Goal: Information Seeking & Learning: Learn about a topic

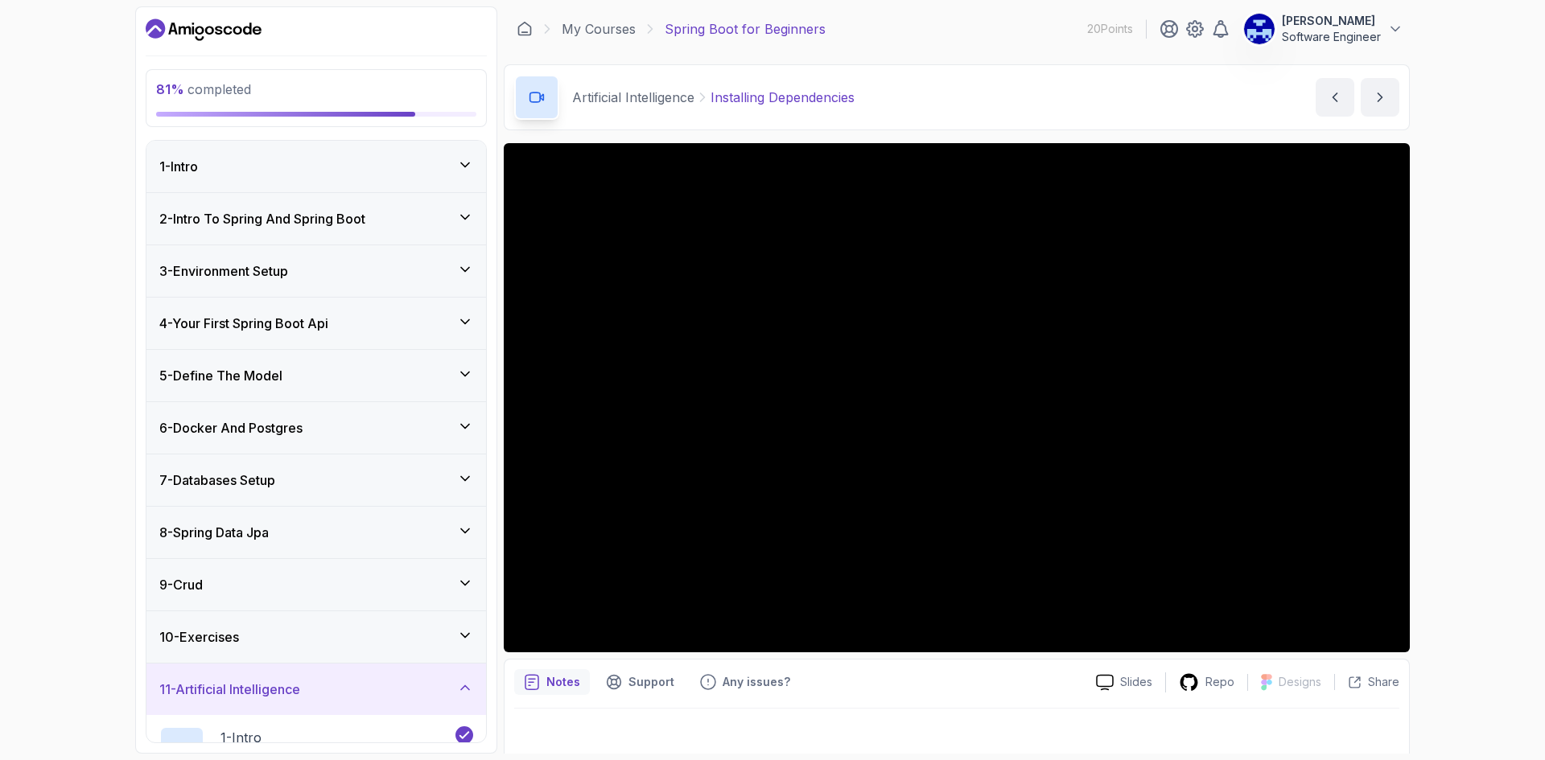
scroll to position [498, 0]
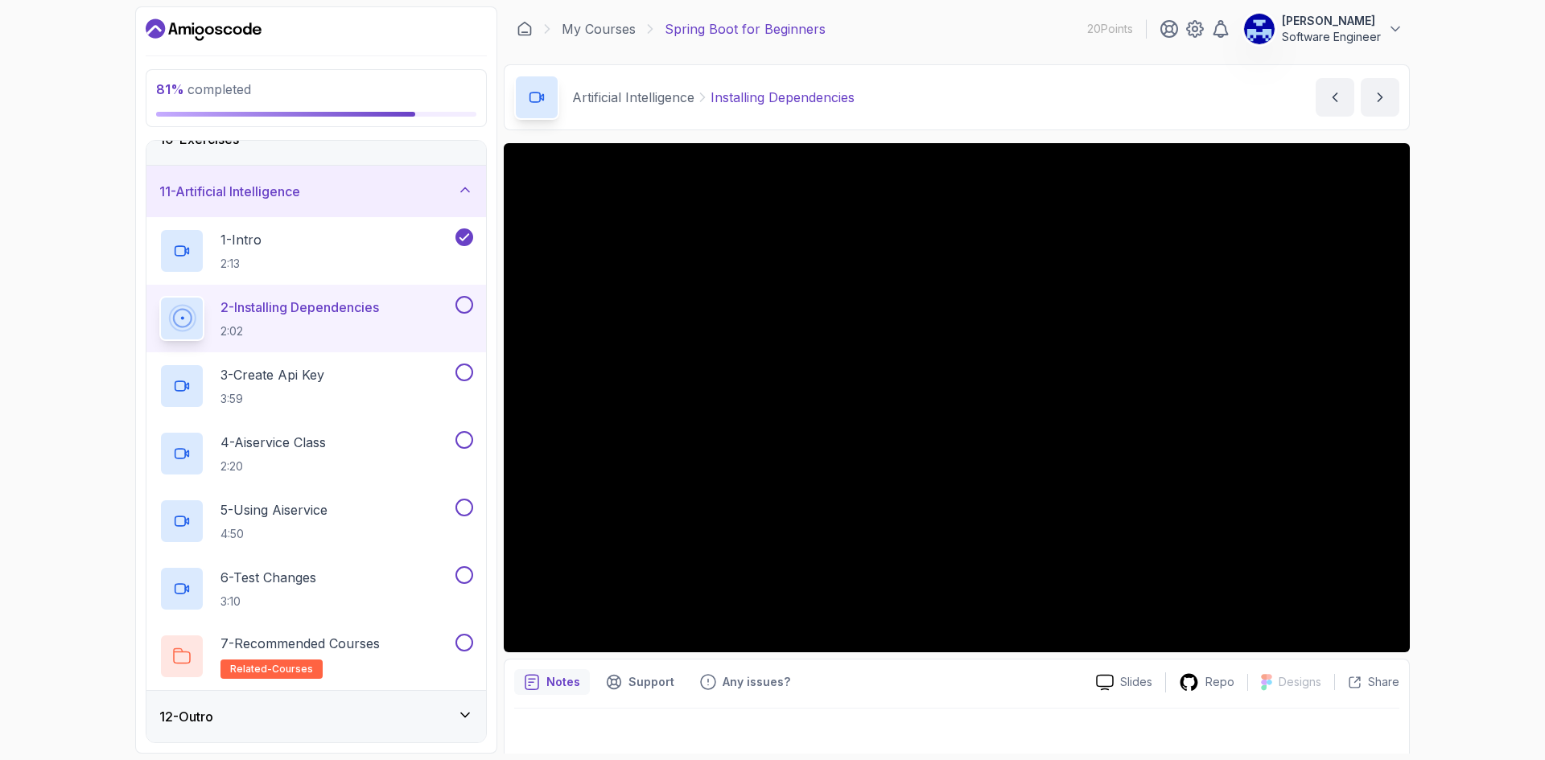
click at [1489, 129] on div "81 % completed 1 - Intro 2 - Intro To Spring And Spring Boot 3 - Environment Se…" at bounding box center [772, 380] width 1545 height 760
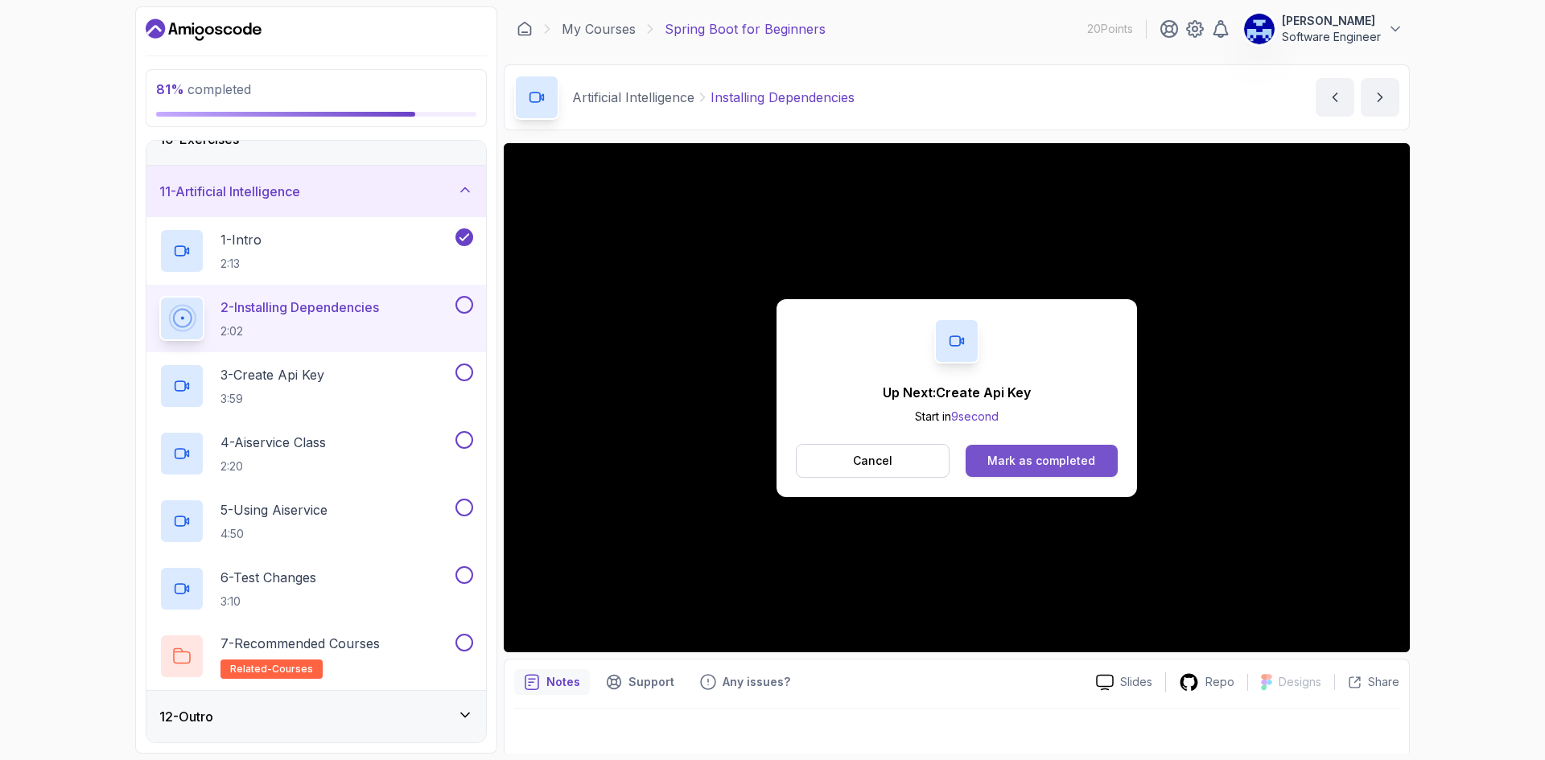
click at [1040, 460] on div "Mark as completed" at bounding box center [1041, 461] width 108 height 16
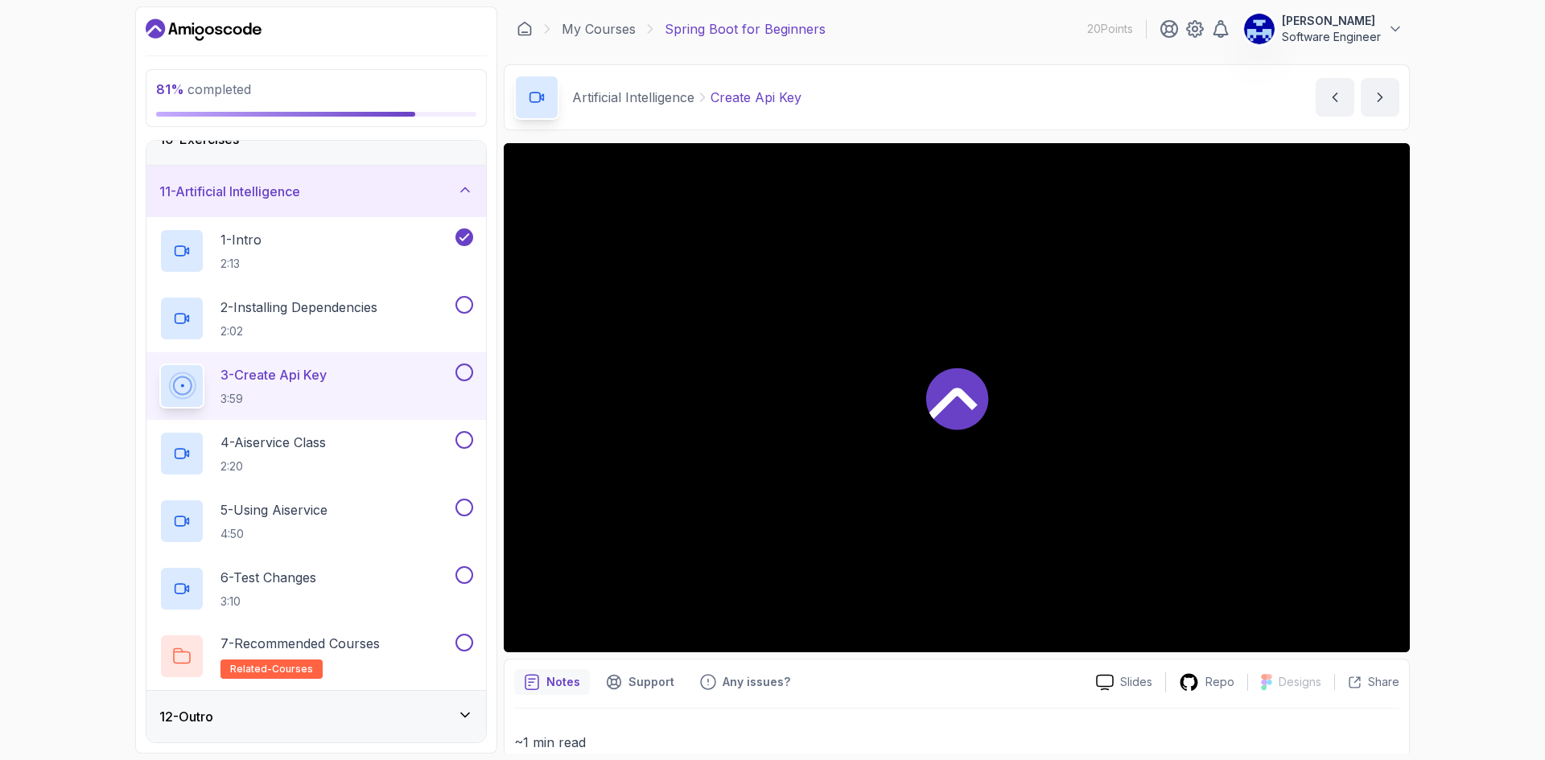
click at [1473, 342] on div "81 % completed 1 - Intro 2 - Intro To Spring And Spring Boot 3 - Environment Se…" at bounding box center [772, 380] width 1545 height 760
click at [67, 255] on div "81 % completed 1 - Intro 2 - Intro To Spring And Spring Boot 3 - Environment Se…" at bounding box center [772, 380] width 1545 height 760
click at [1476, 296] on div "83 % completed 1 - Intro 2 - Intro To Spring And Spring Boot 3 - Environment Se…" at bounding box center [772, 380] width 1545 height 760
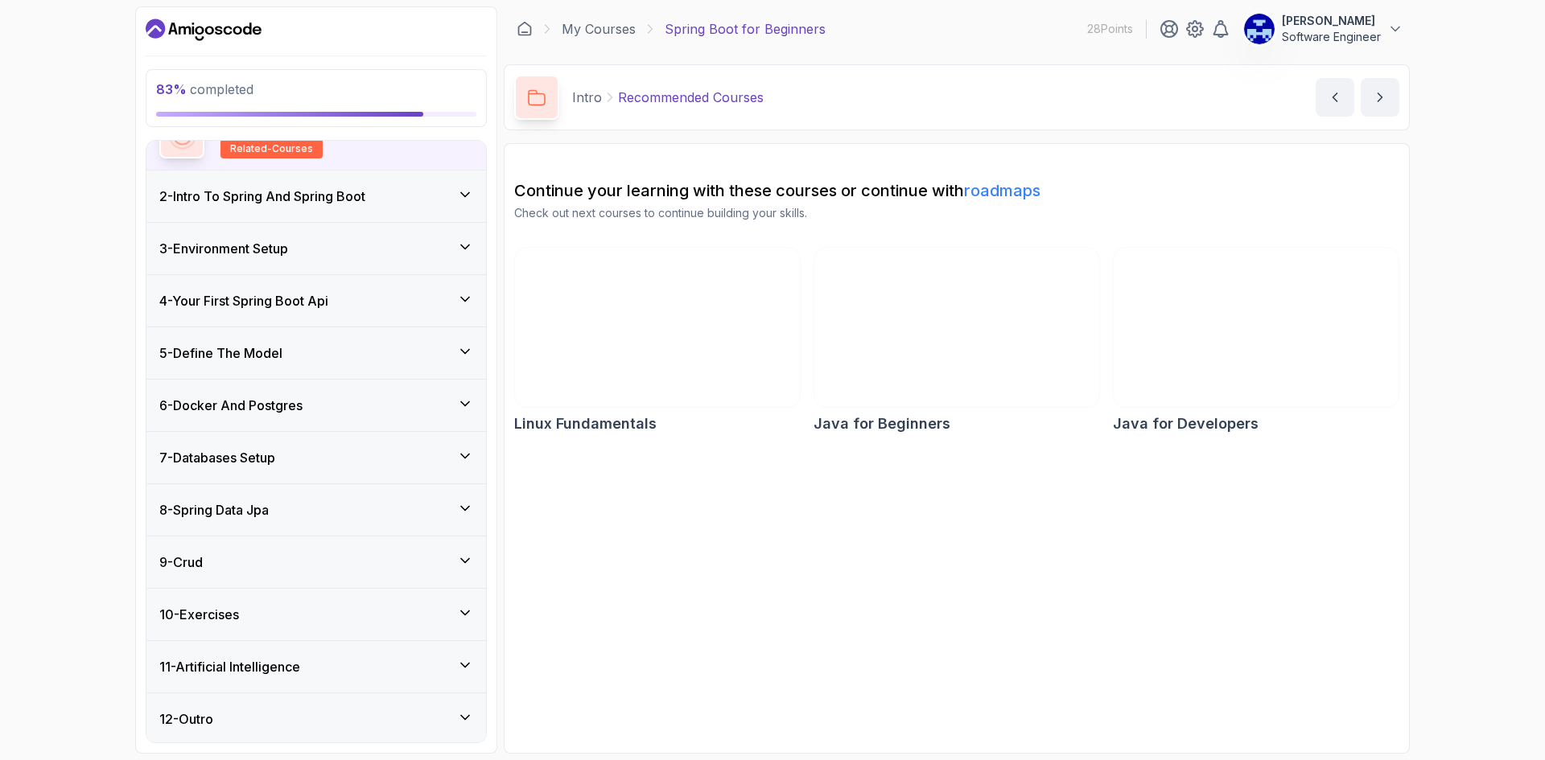
scroll to position [160, 0]
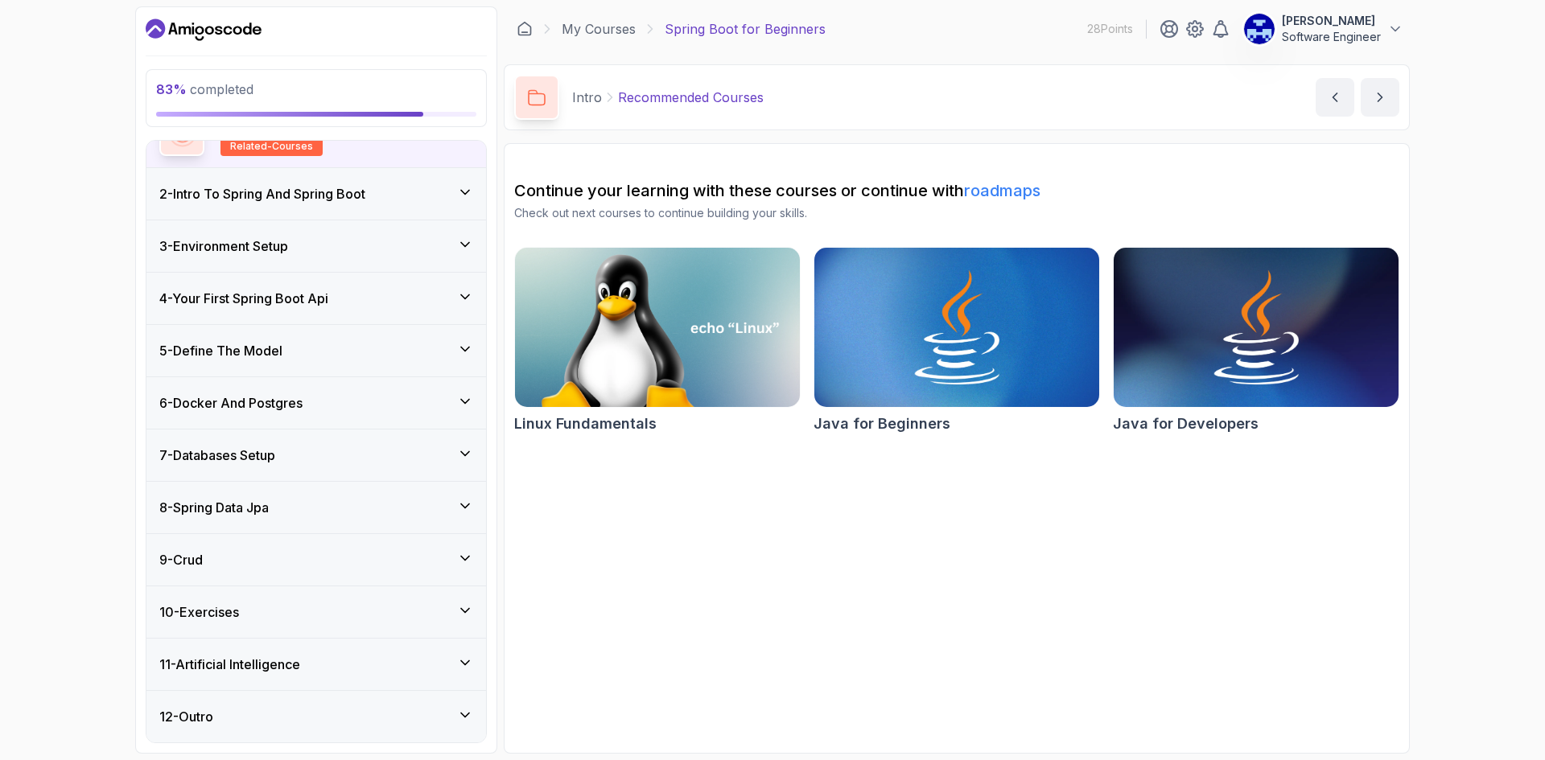
click at [320, 670] on div "11 - Artificial Intelligence" at bounding box center [316, 664] width 314 height 19
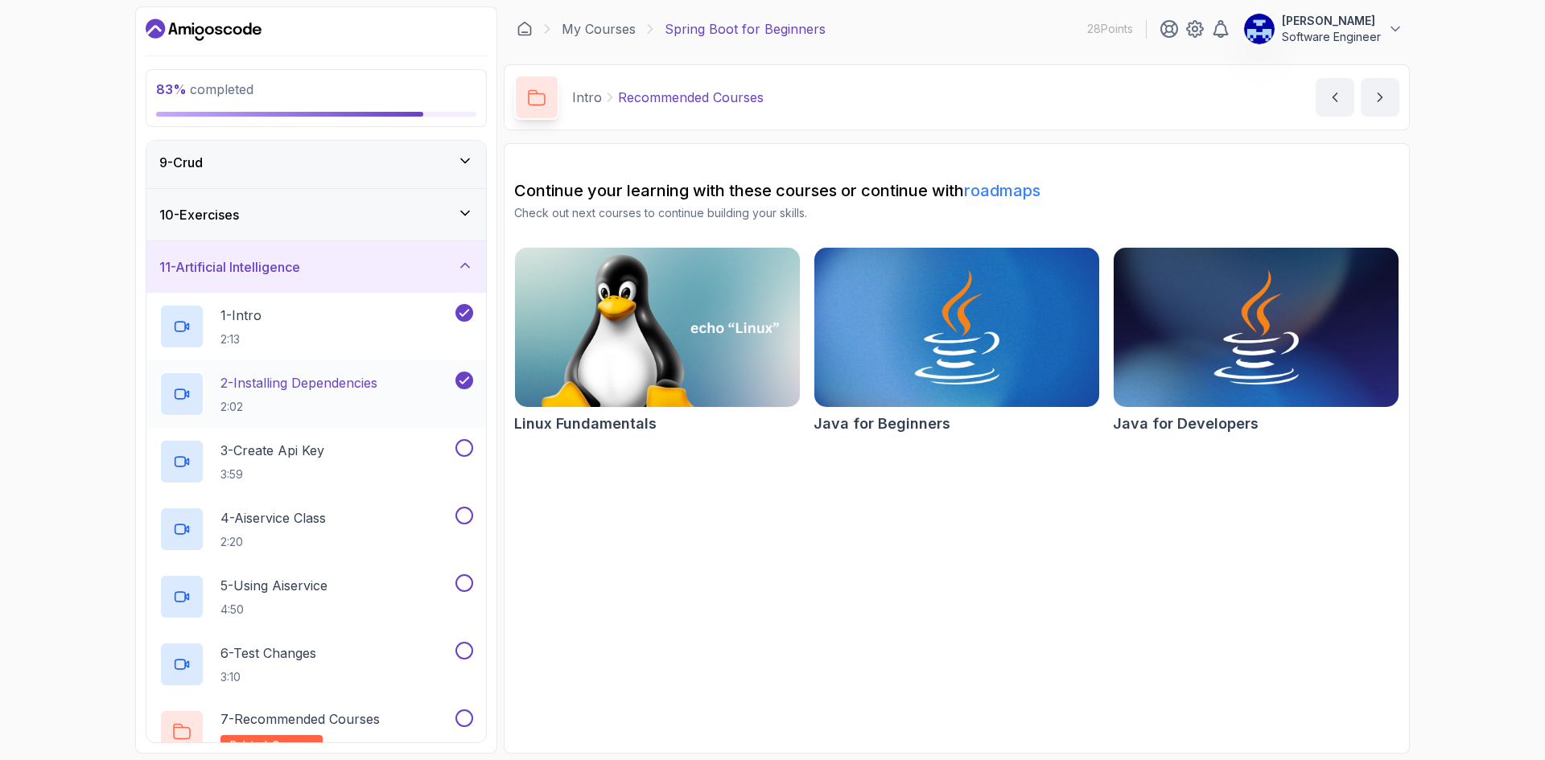
scroll to position [427, 0]
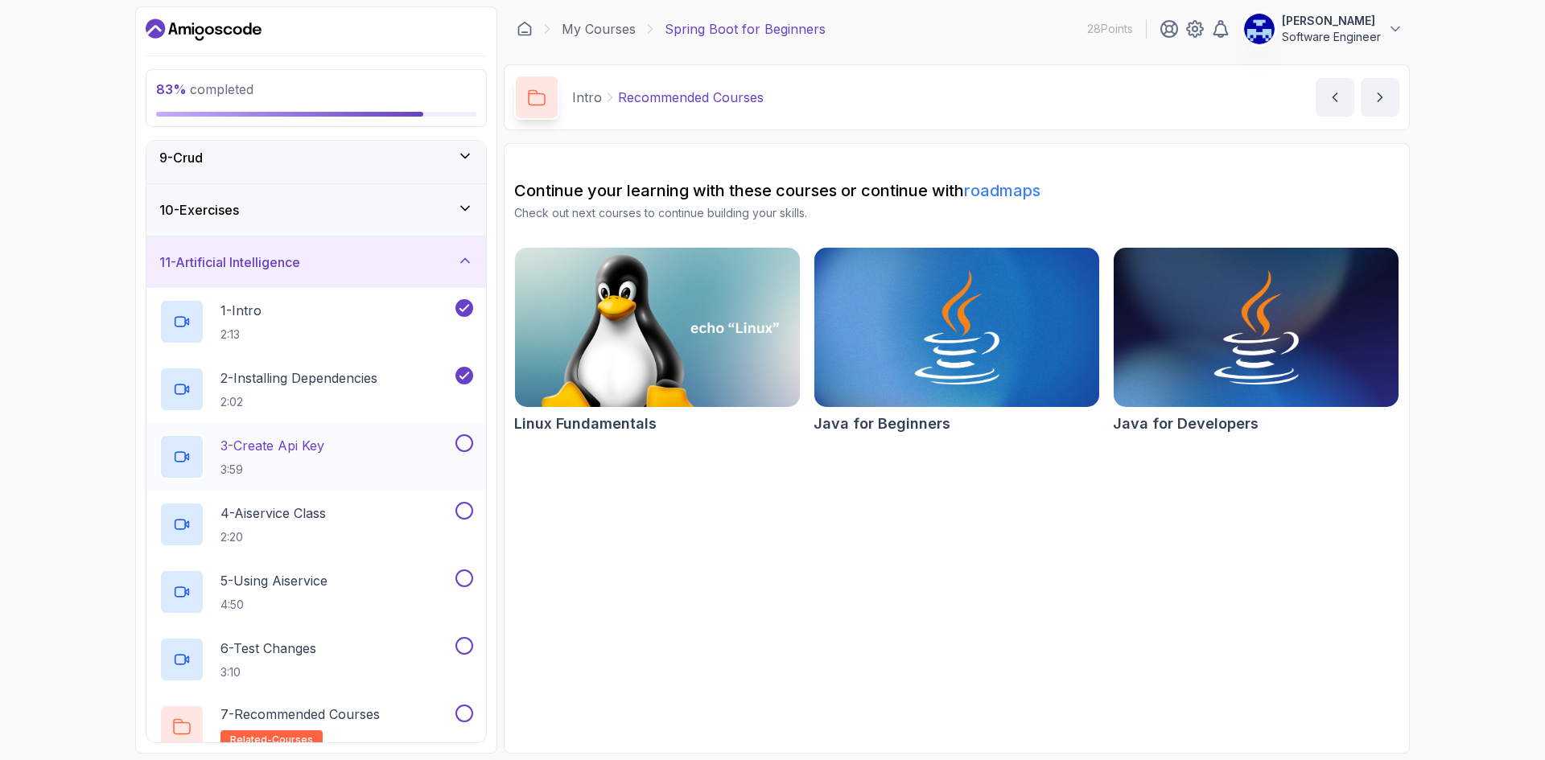
click at [353, 454] on div "3 - Create Api Key 3:59" at bounding box center [305, 456] width 293 height 45
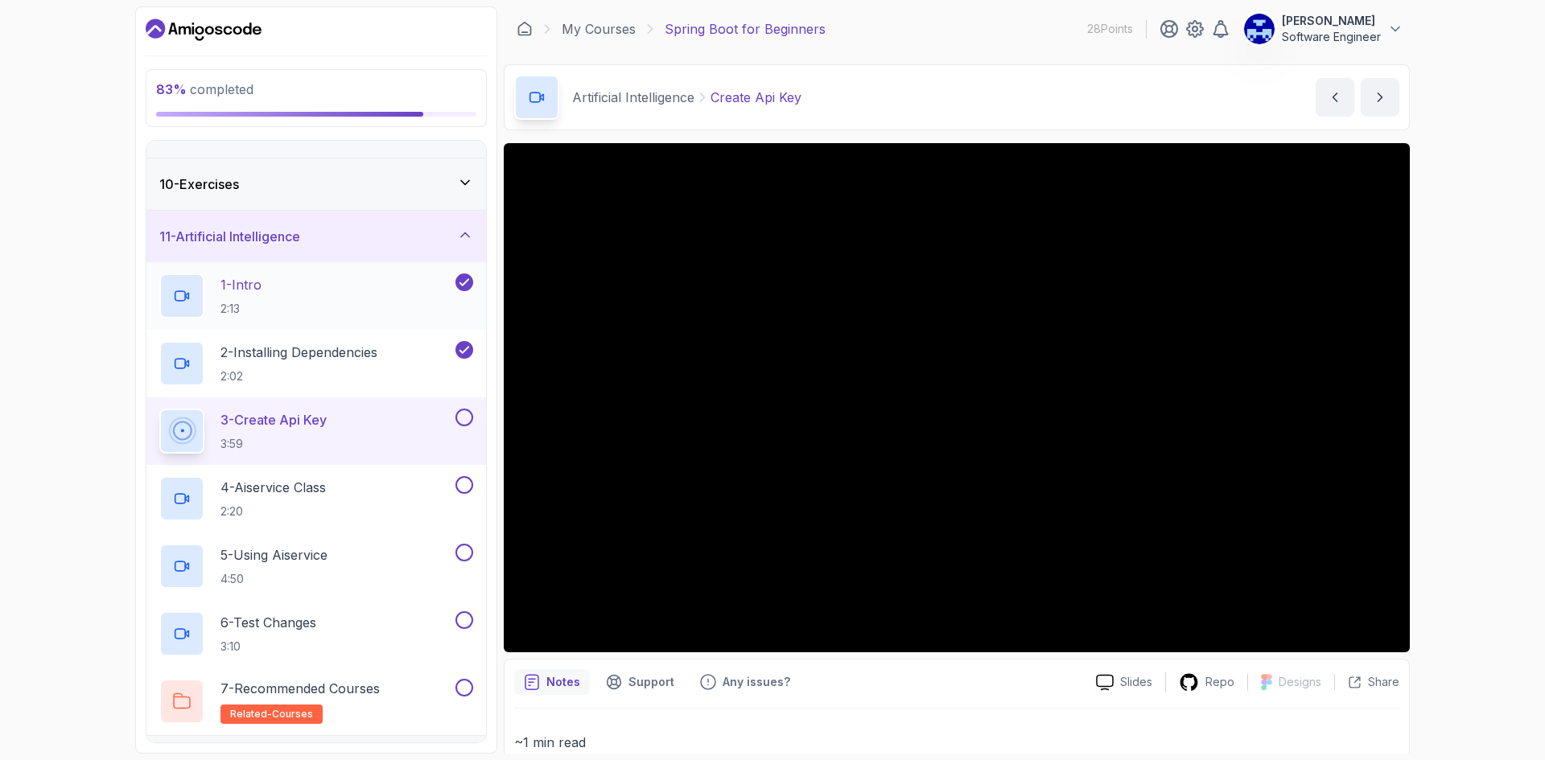
scroll to position [498, 0]
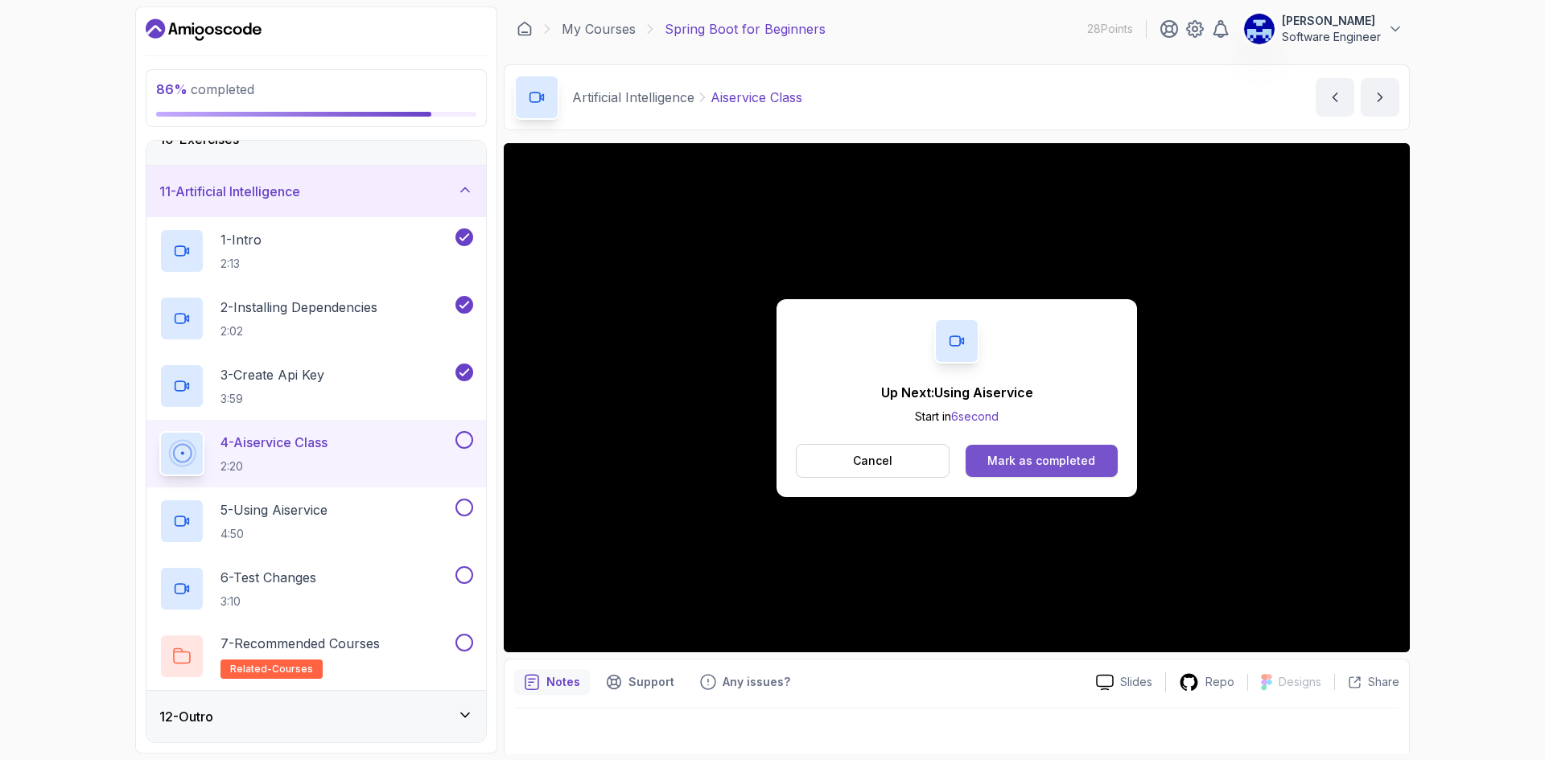
click at [1005, 447] on button "Mark as completed" at bounding box center [1041, 461] width 152 height 32
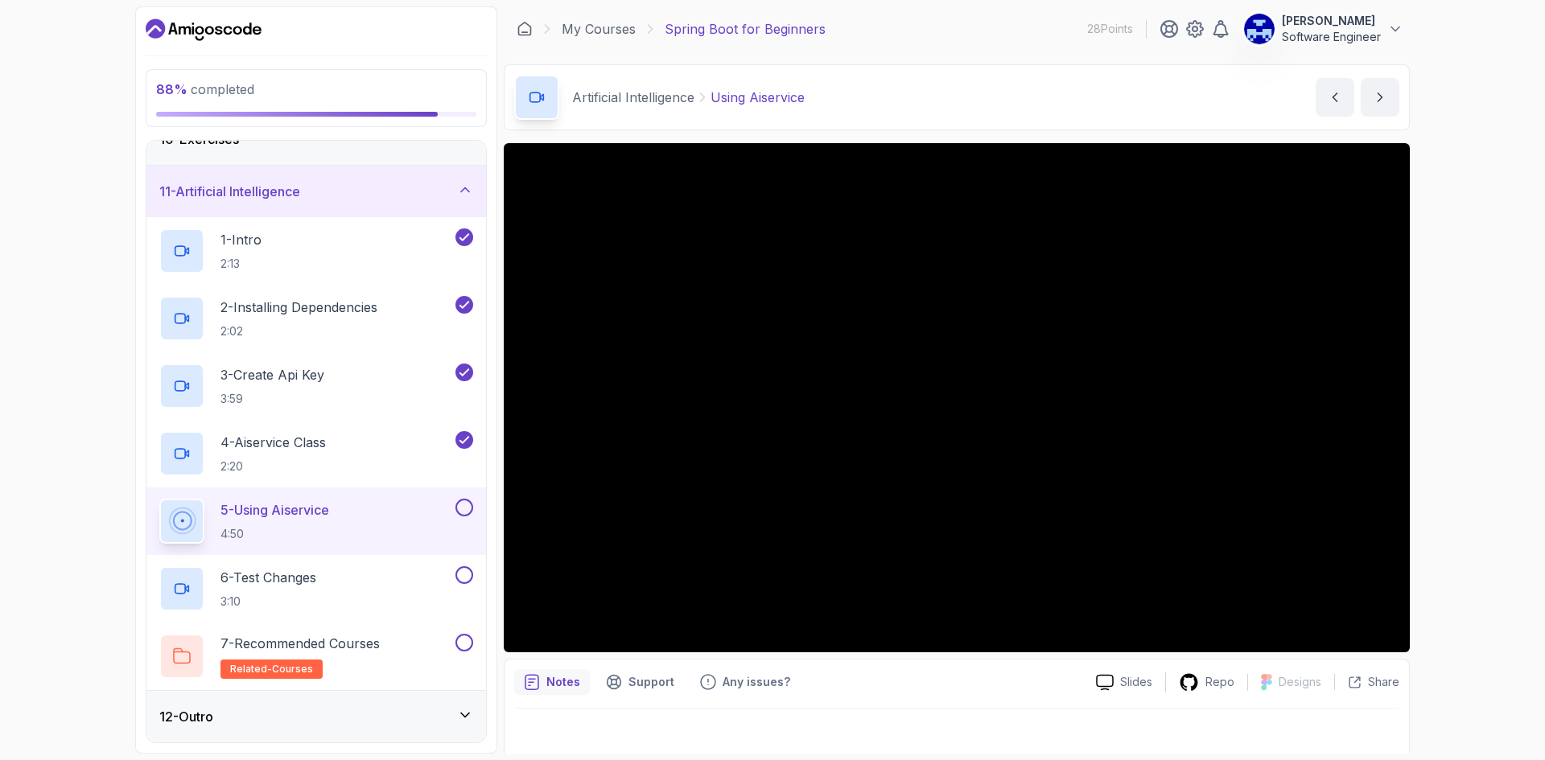
click at [415, 723] on div "12 - Outro" at bounding box center [316, 716] width 314 height 19
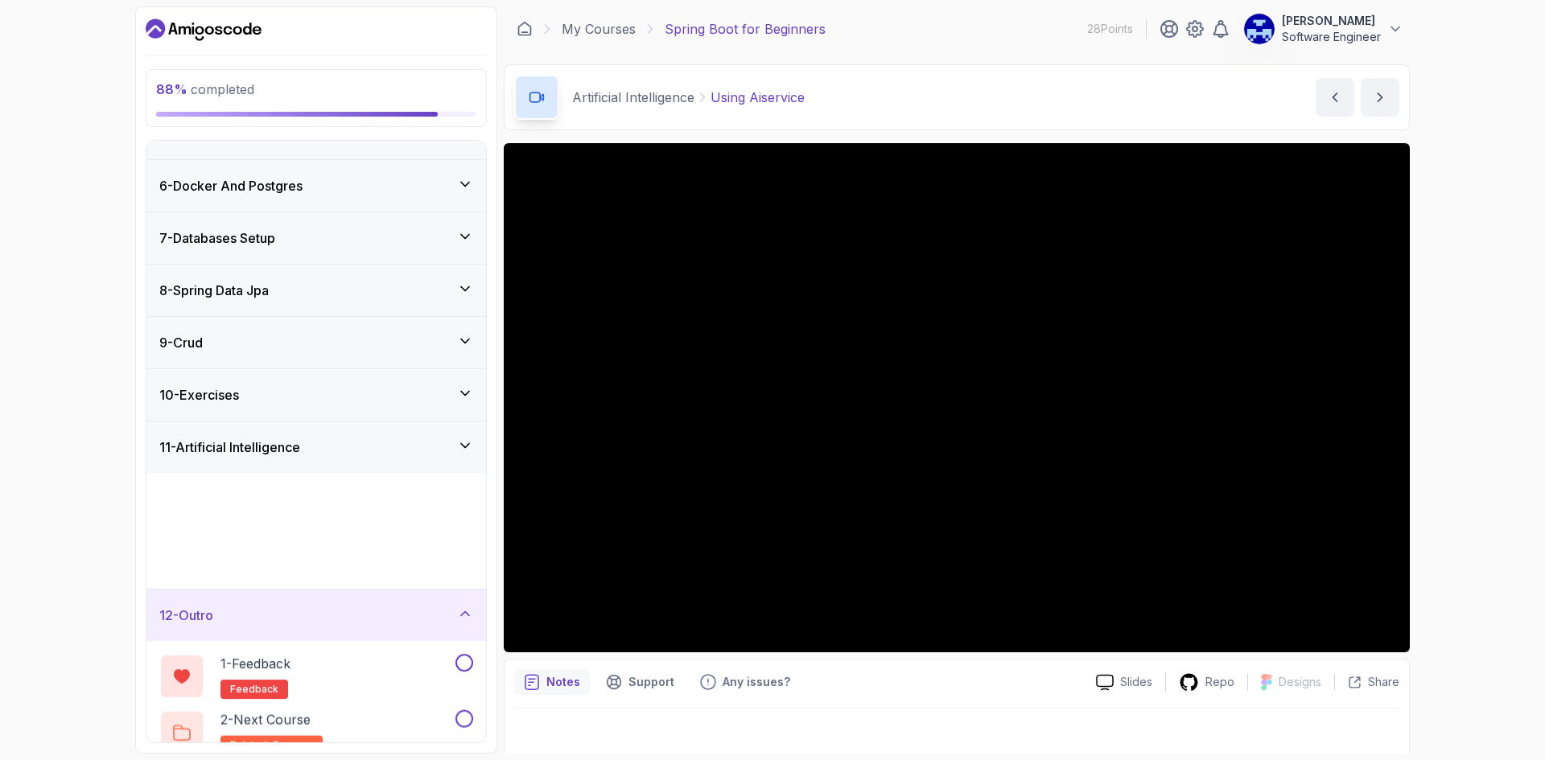
scroll to position [160, 0]
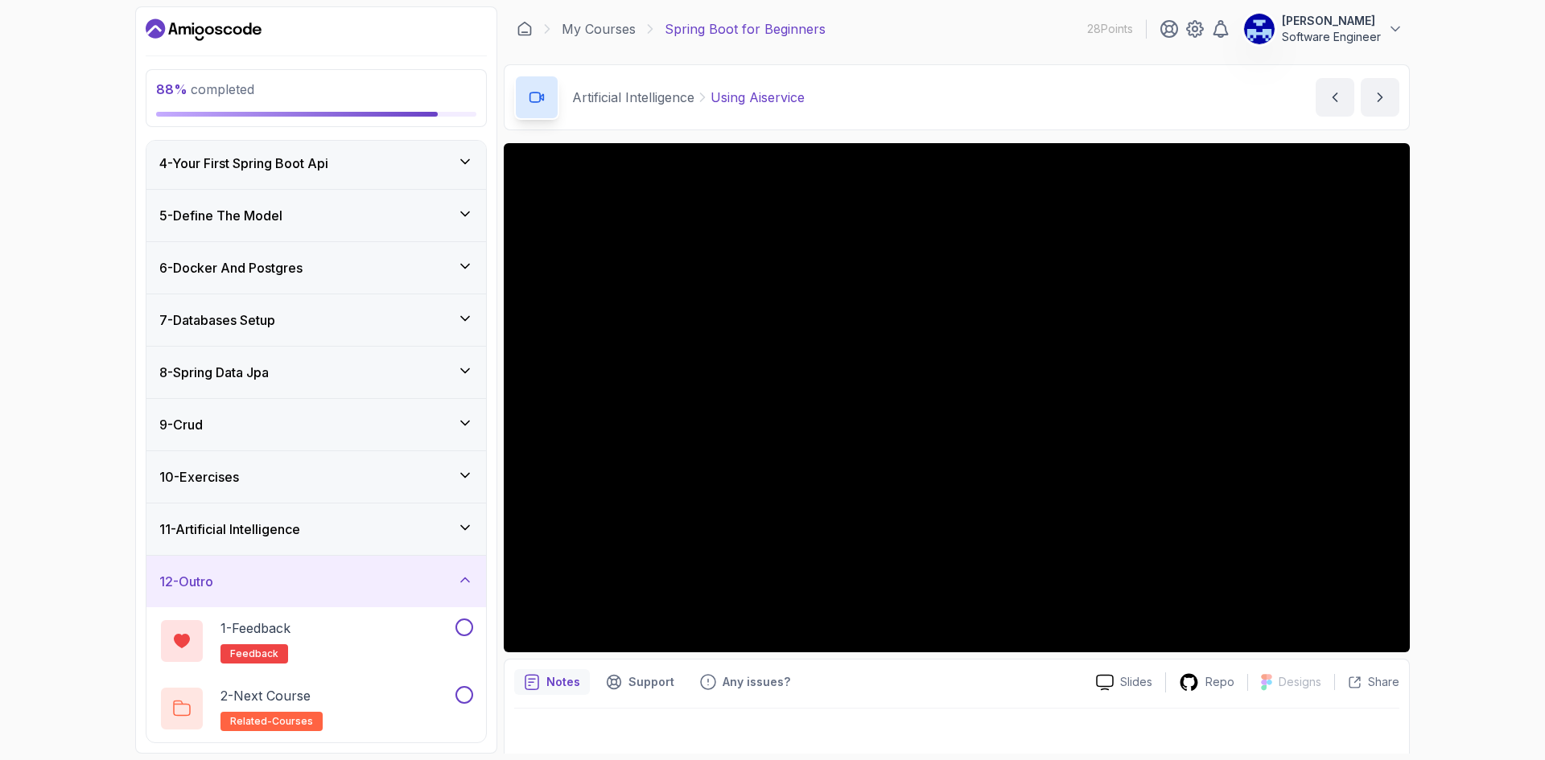
click at [352, 531] on div "11 - Artificial Intelligence" at bounding box center [316, 529] width 314 height 19
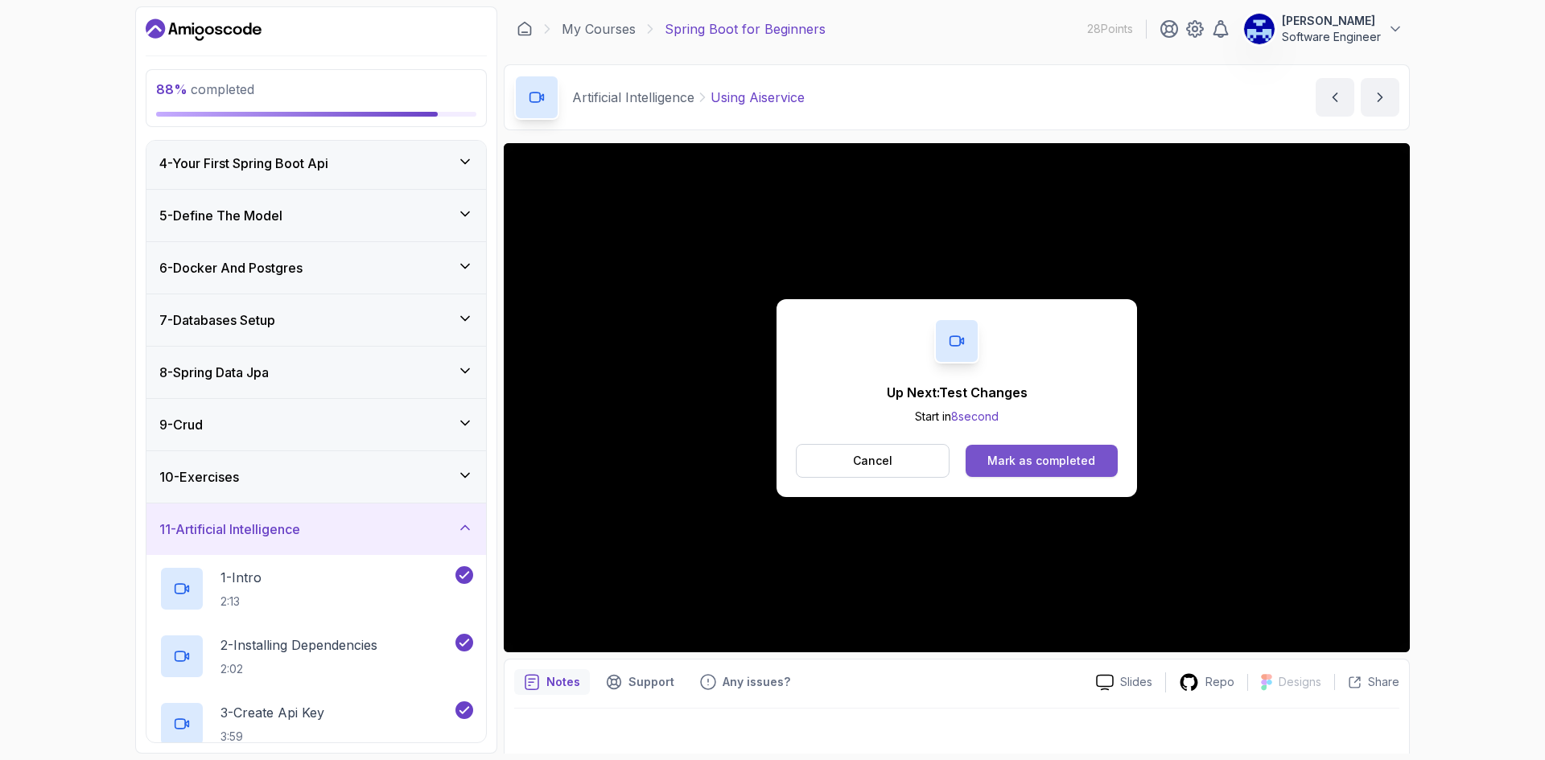
click at [1050, 459] on div "Mark as completed" at bounding box center [1041, 461] width 108 height 16
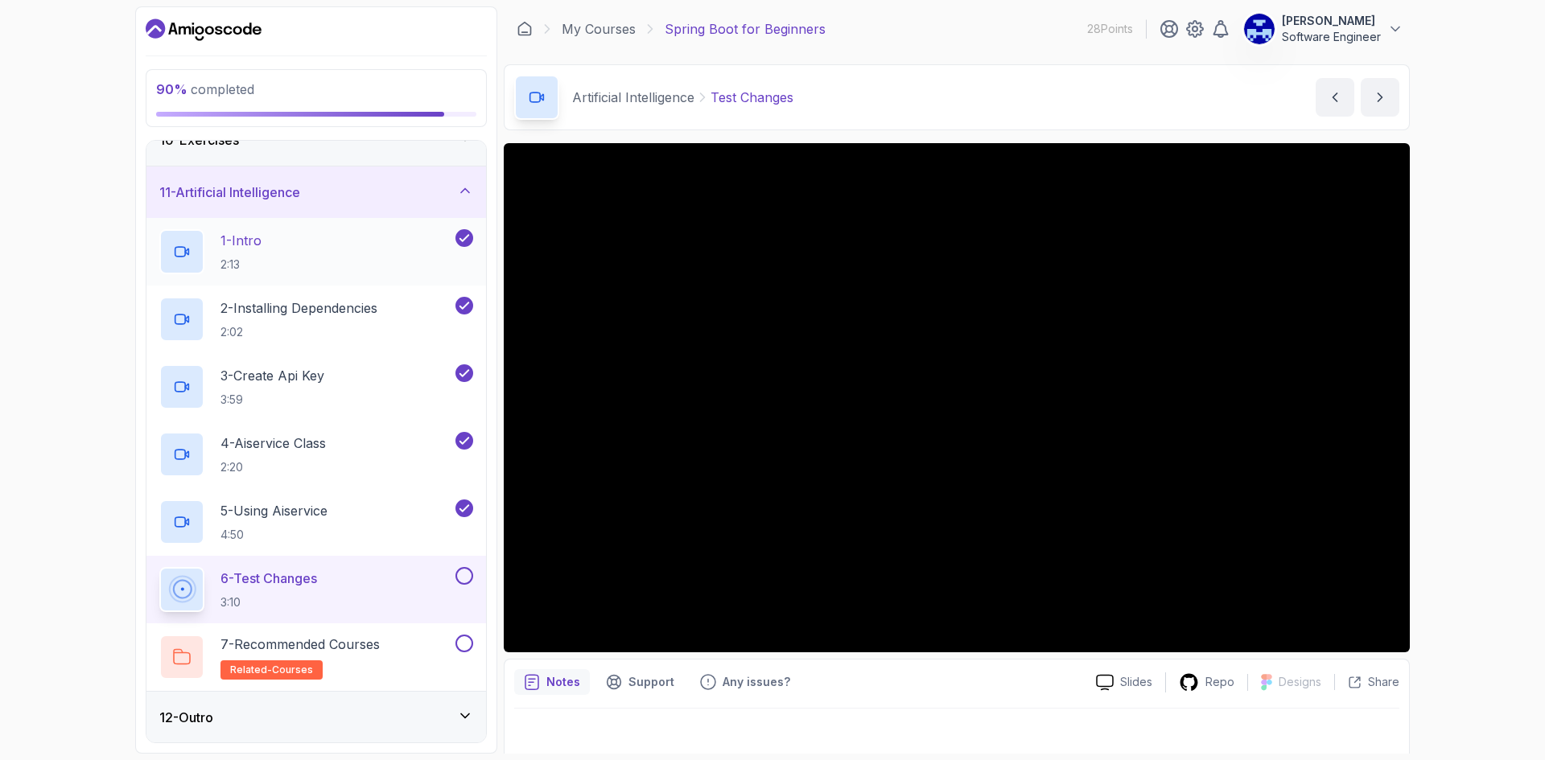
scroll to position [498, 0]
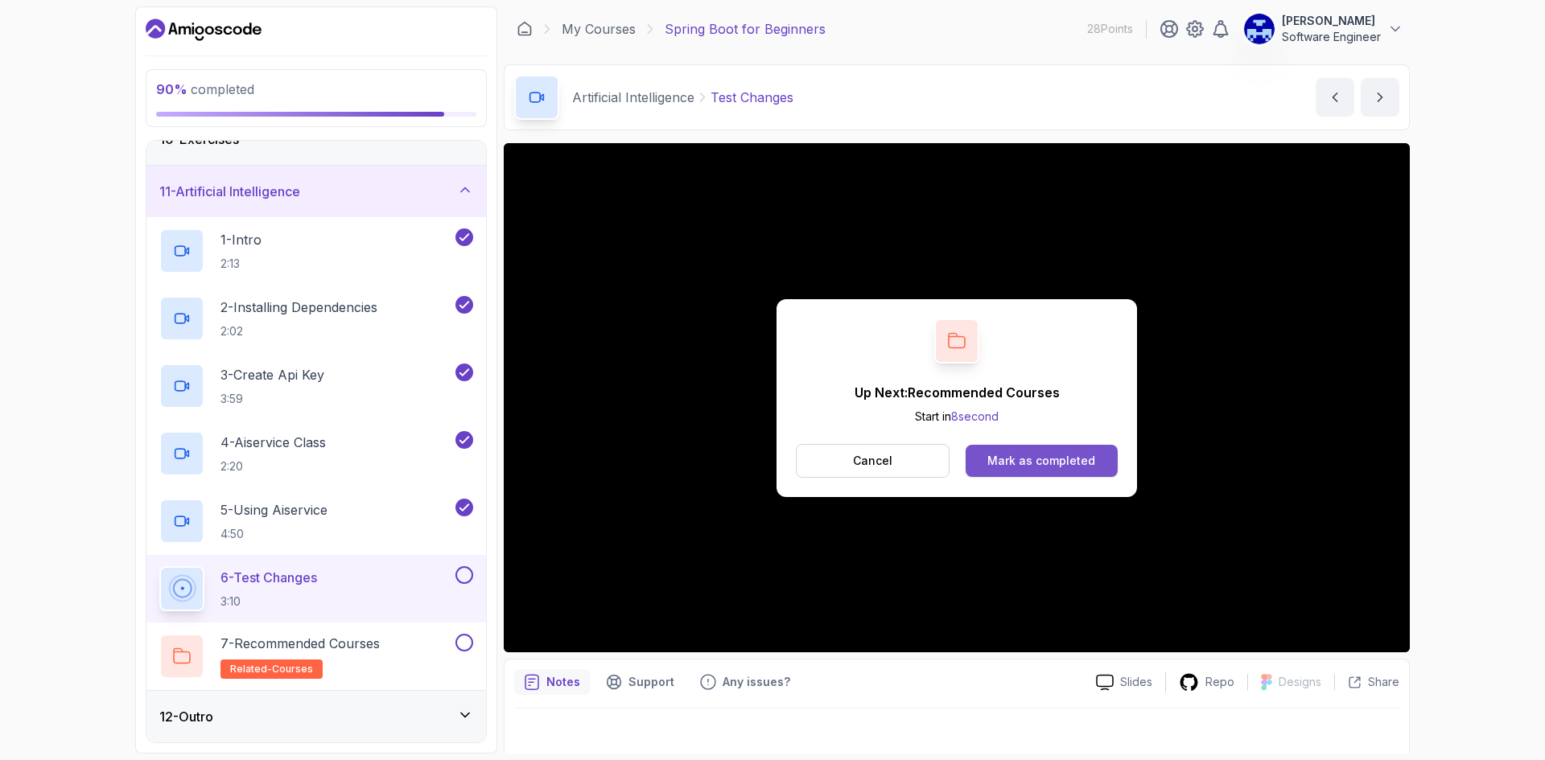
click at [1036, 466] on div "Mark as completed" at bounding box center [1041, 461] width 108 height 16
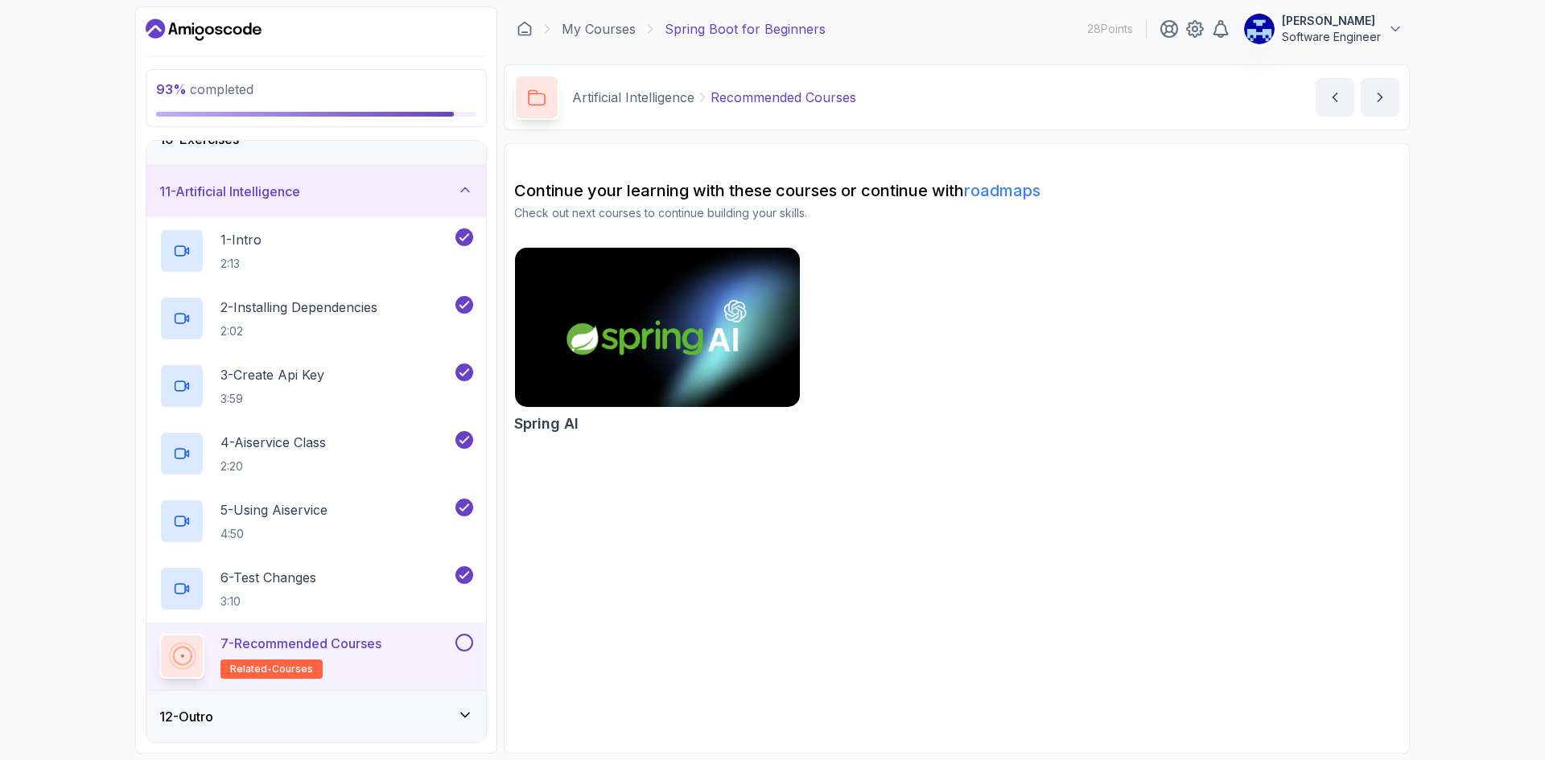
click at [463, 648] on button at bounding box center [464, 643] width 18 height 18
click at [454, 713] on div "12 - Outro" at bounding box center [316, 716] width 314 height 19
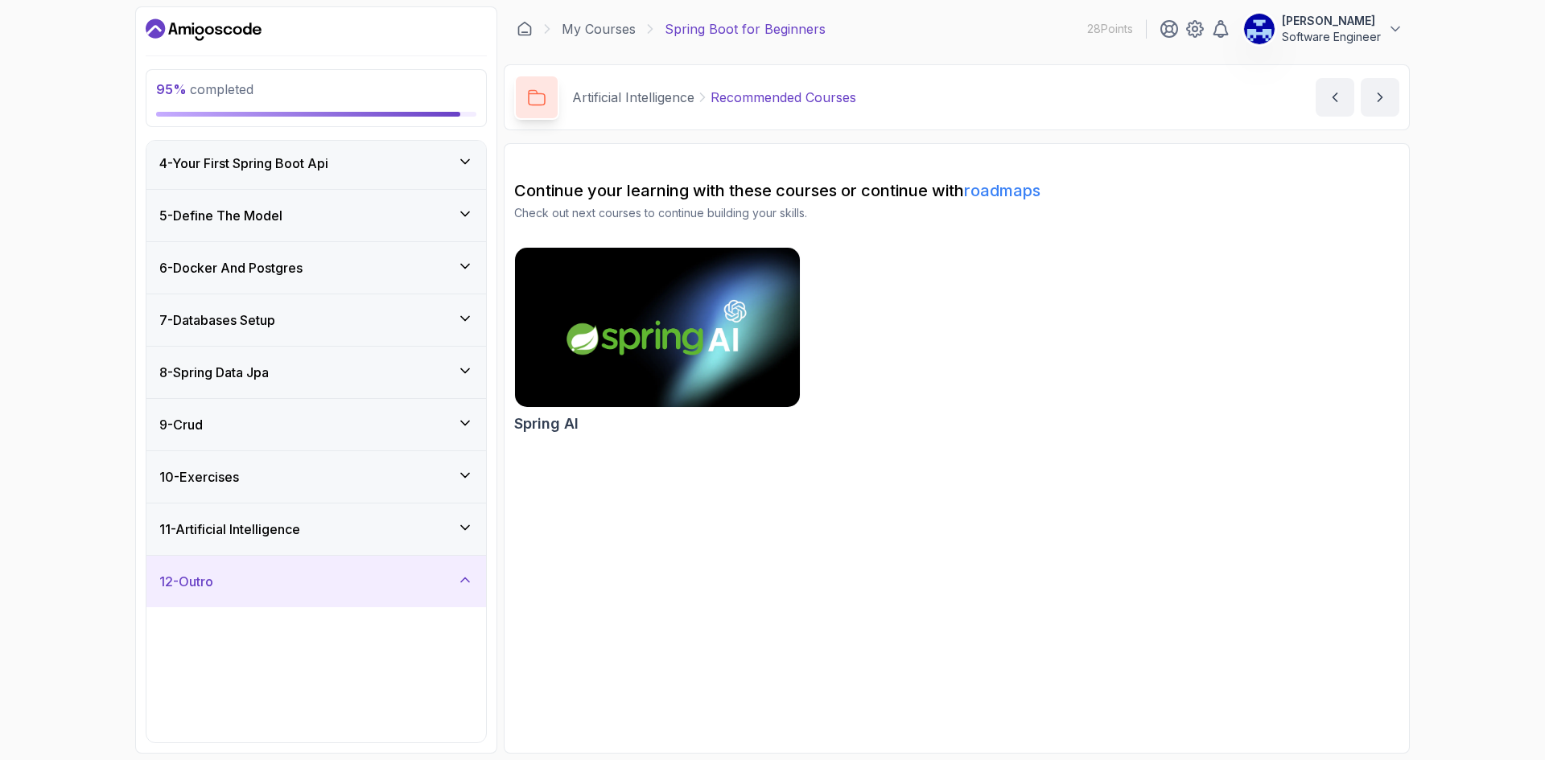
scroll to position [160, 0]
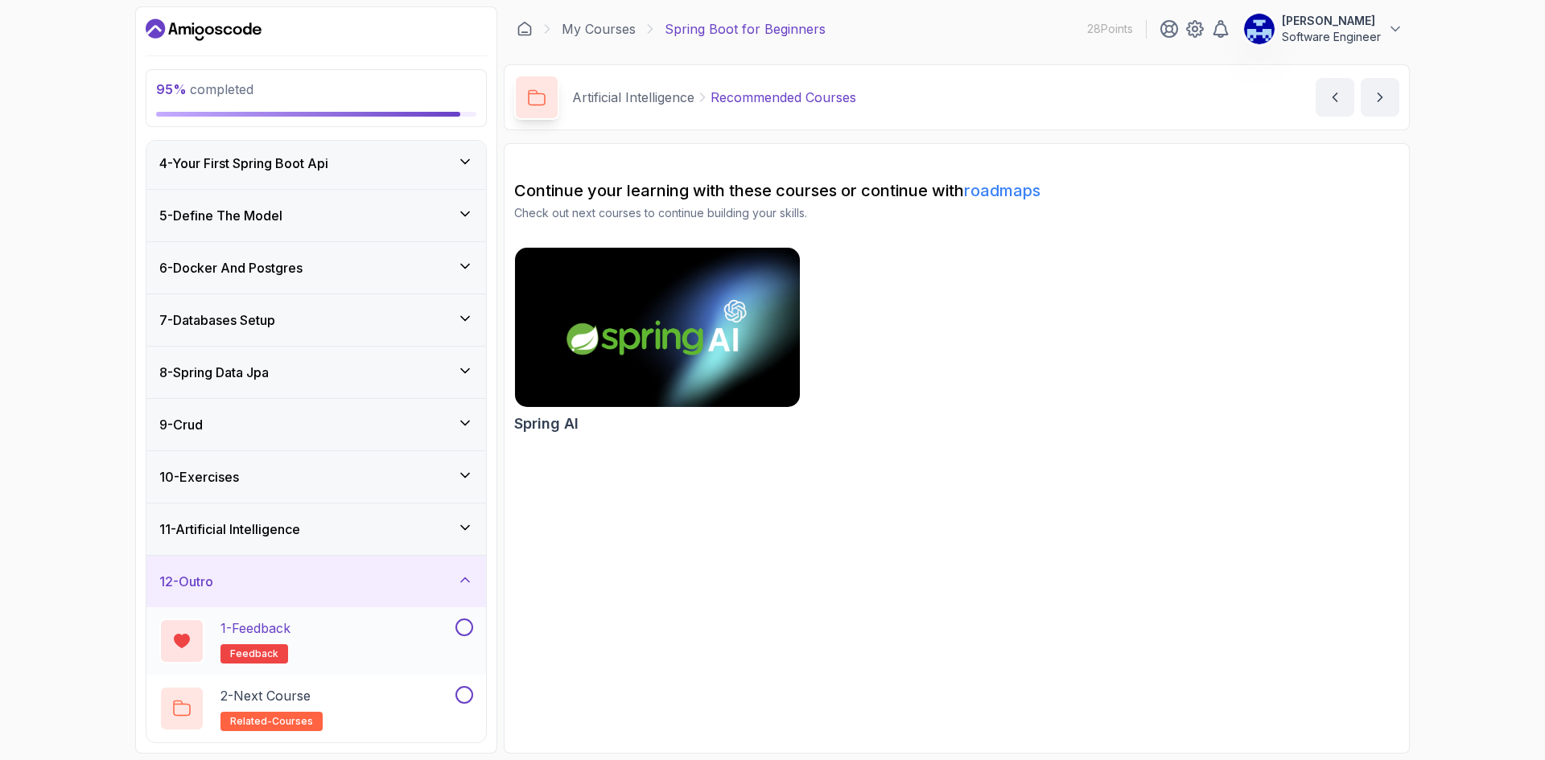
click at [464, 628] on button at bounding box center [464, 628] width 18 height 18
click at [348, 702] on div "2 - Next Course related-courses" at bounding box center [305, 708] width 293 height 45
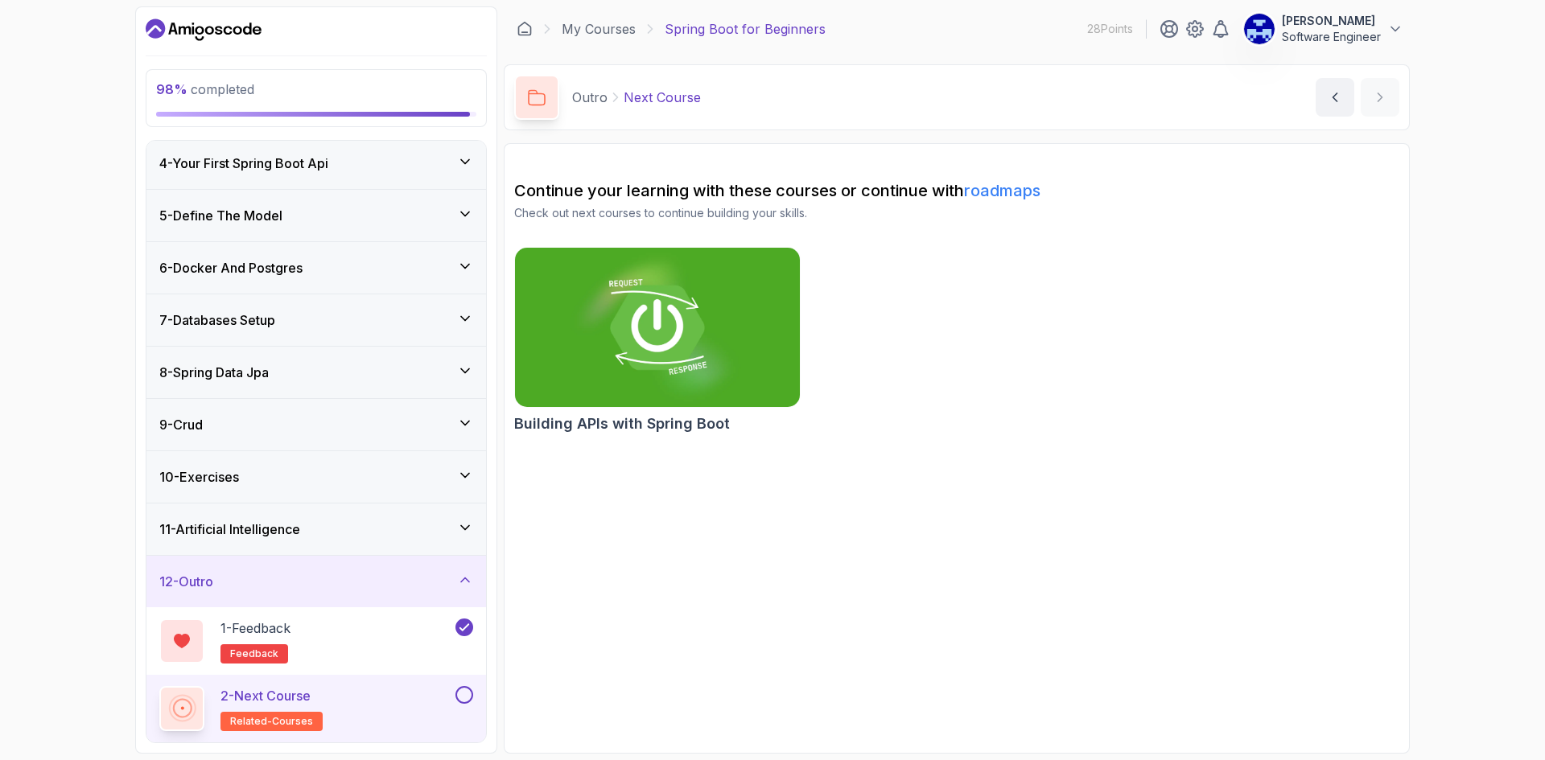
click at [464, 693] on button at bounding box center [464, 695] width 18 height 18
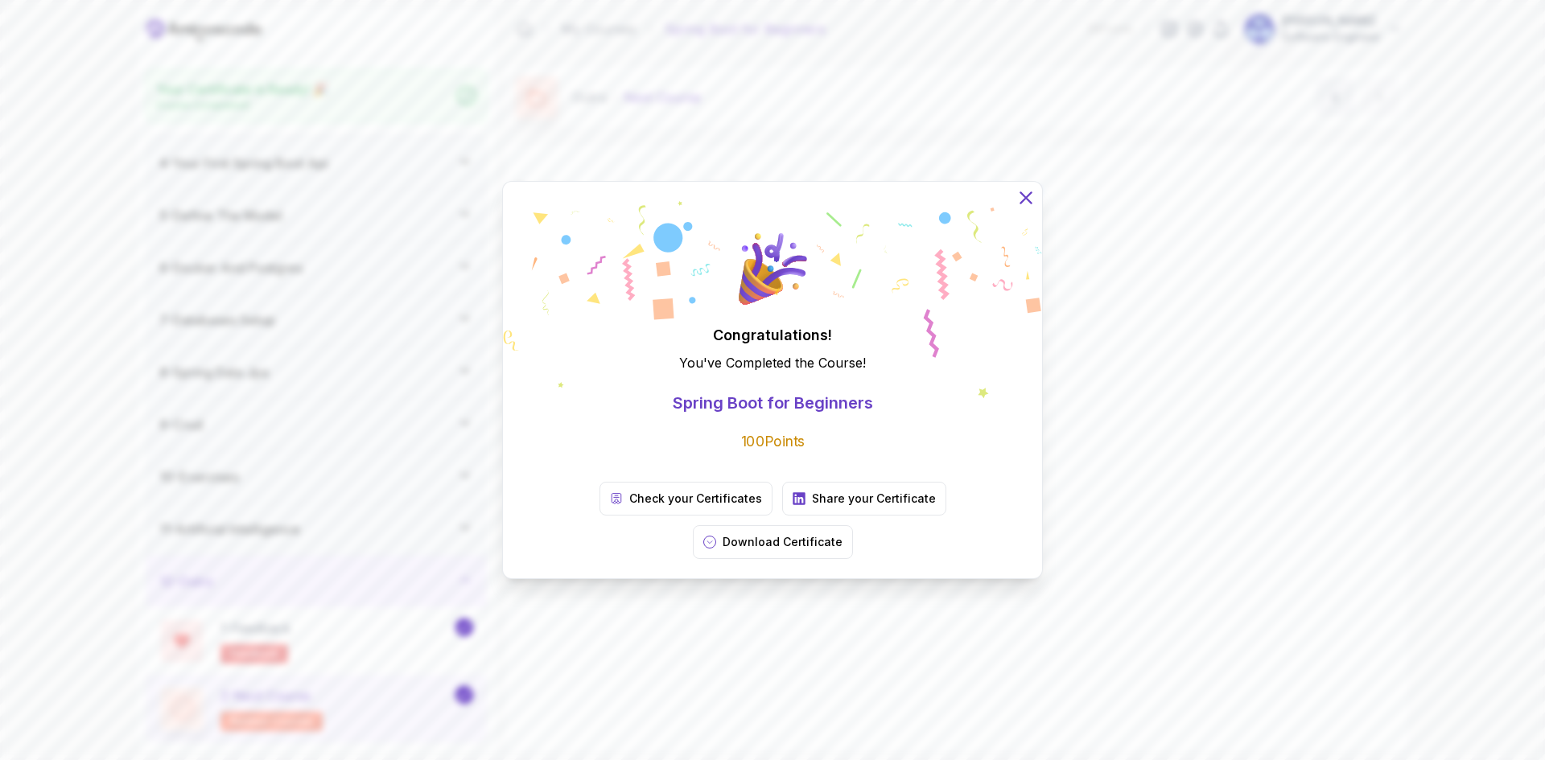
click at [1023, 203] on icon at bounding box center [1025, 197] width 10 height 10
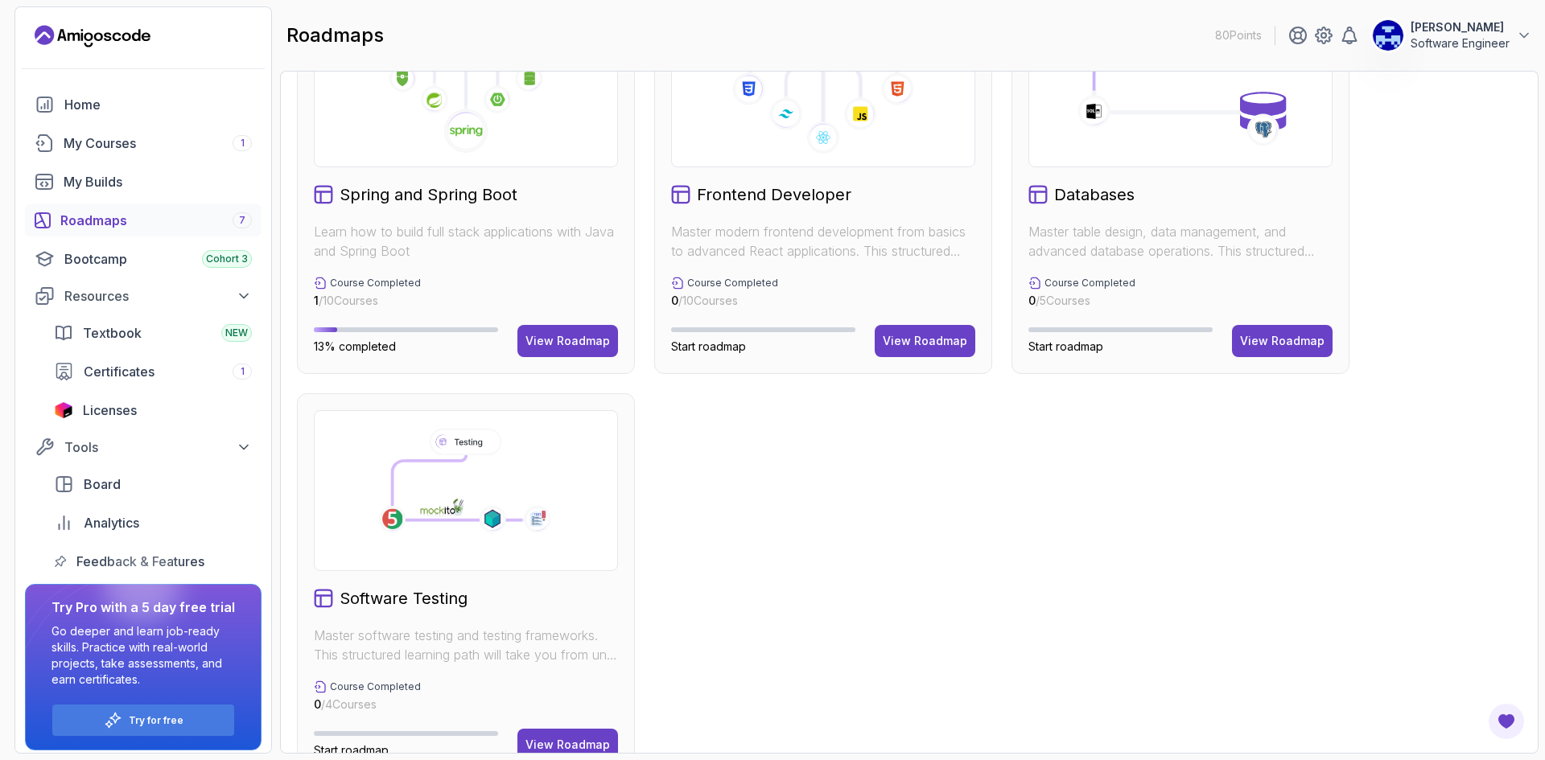
scroll to position [543, 0]
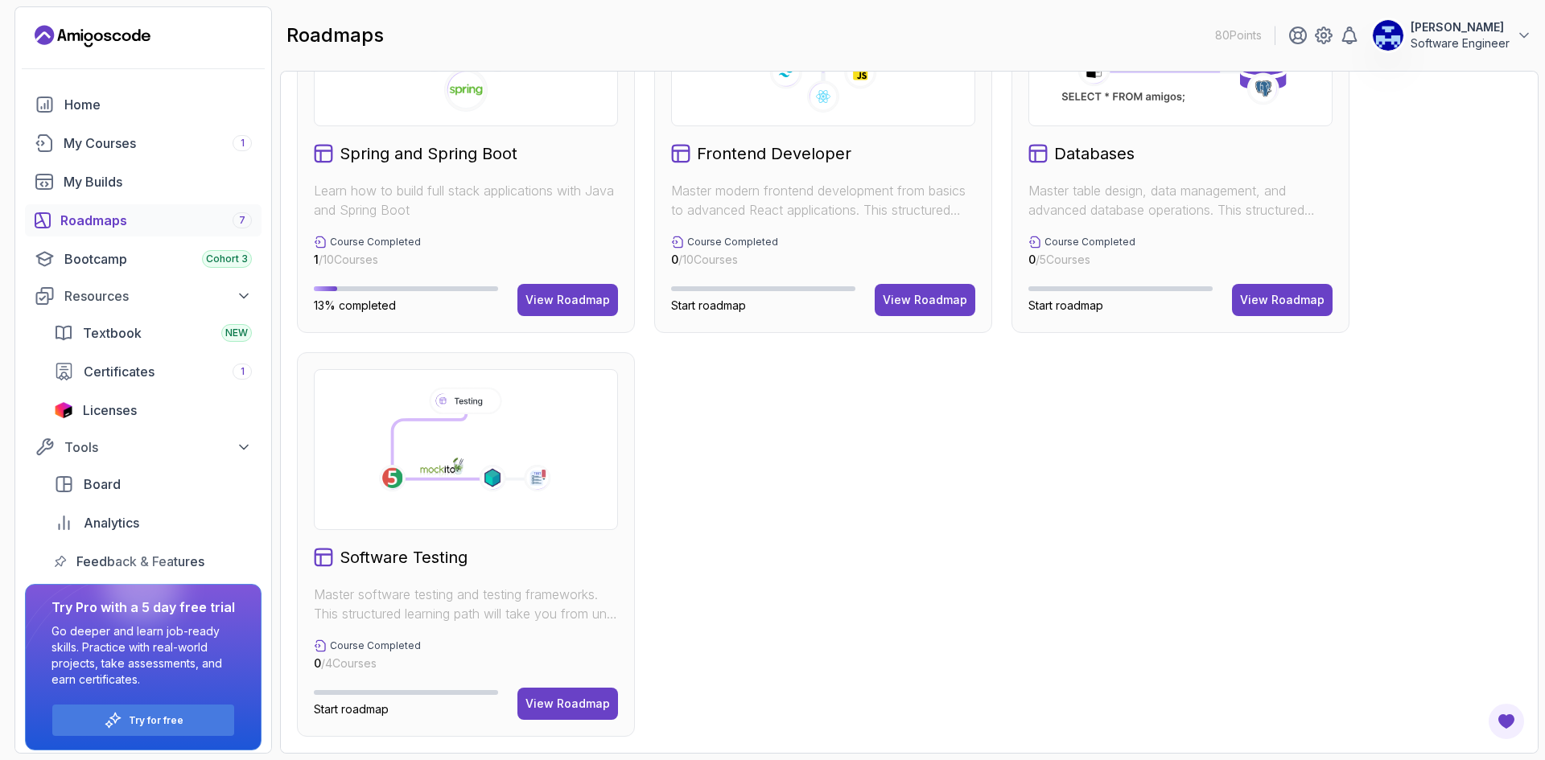
click at [520, 520] on div at bounding box center [466, 449] width 304 height 161
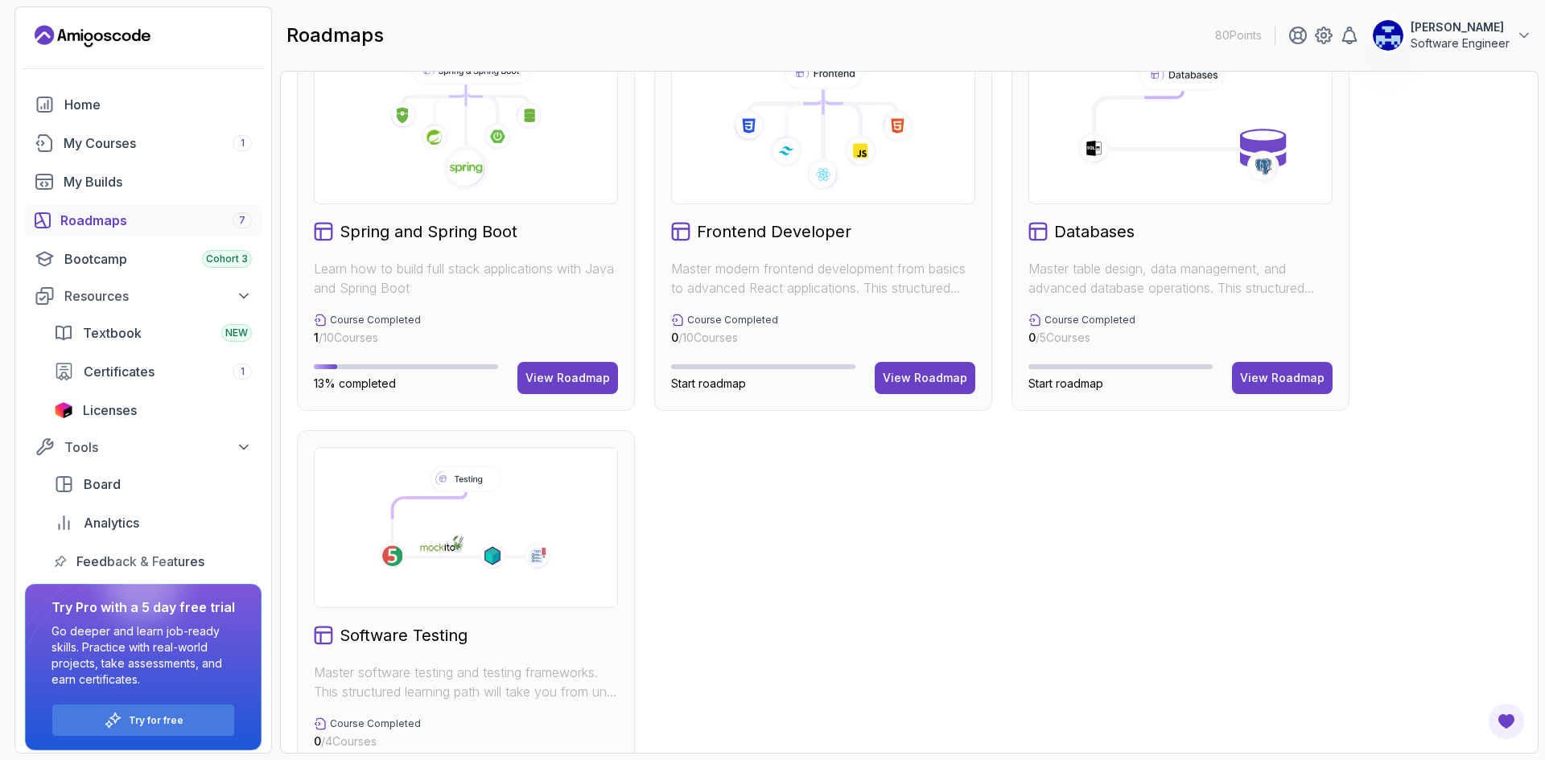
scroll to position [463, 0]
click at [595, 398] on div "Spring and Spring Boot Learn how to build full stack applications with Java and…" at bounding box center [466, 221] width 338 height 385
click at [593, 381] on div "View Roadmap" at bounding box center [567, 381] width 84 height 16
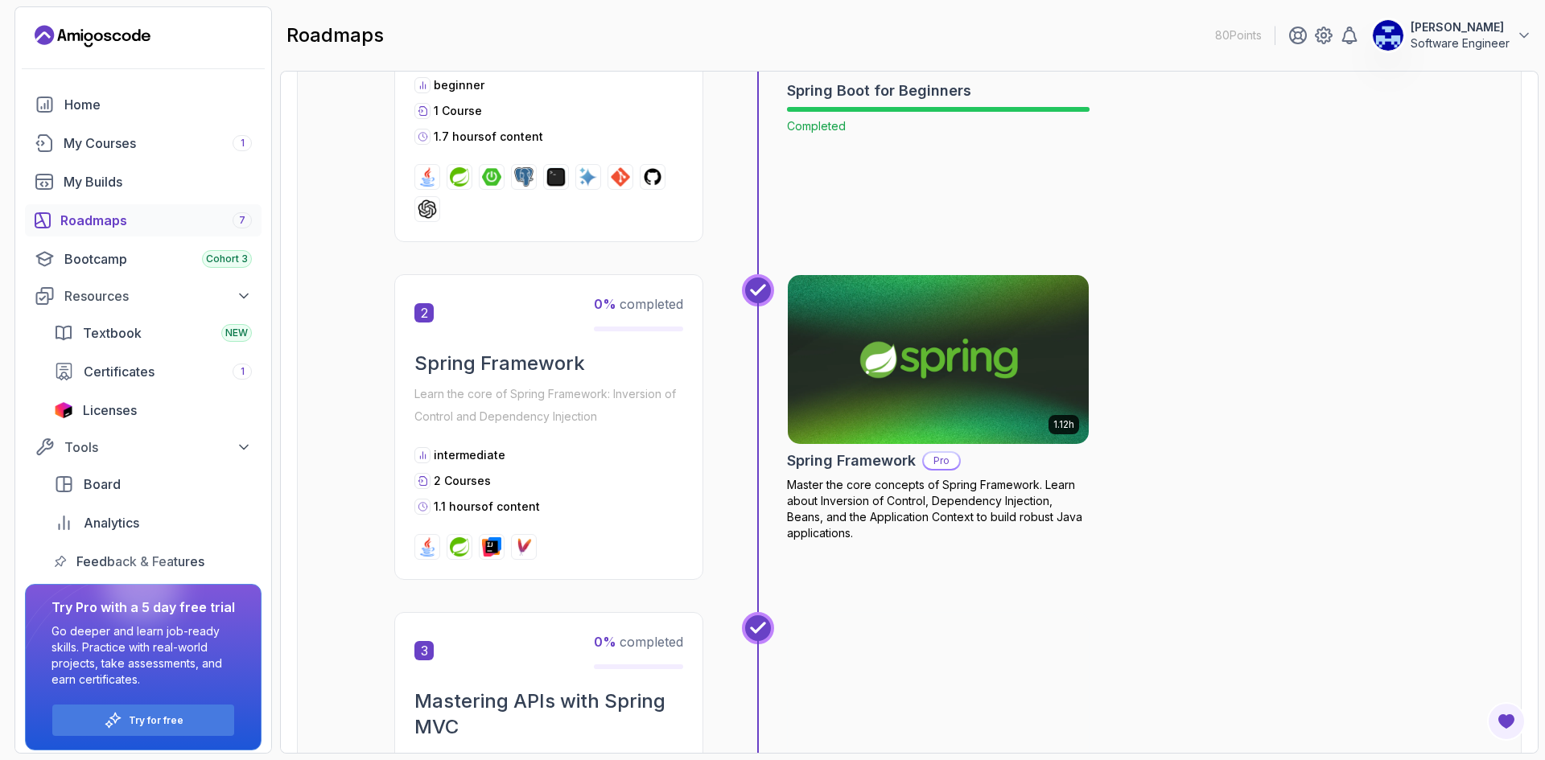
scroll to position [499, 0]
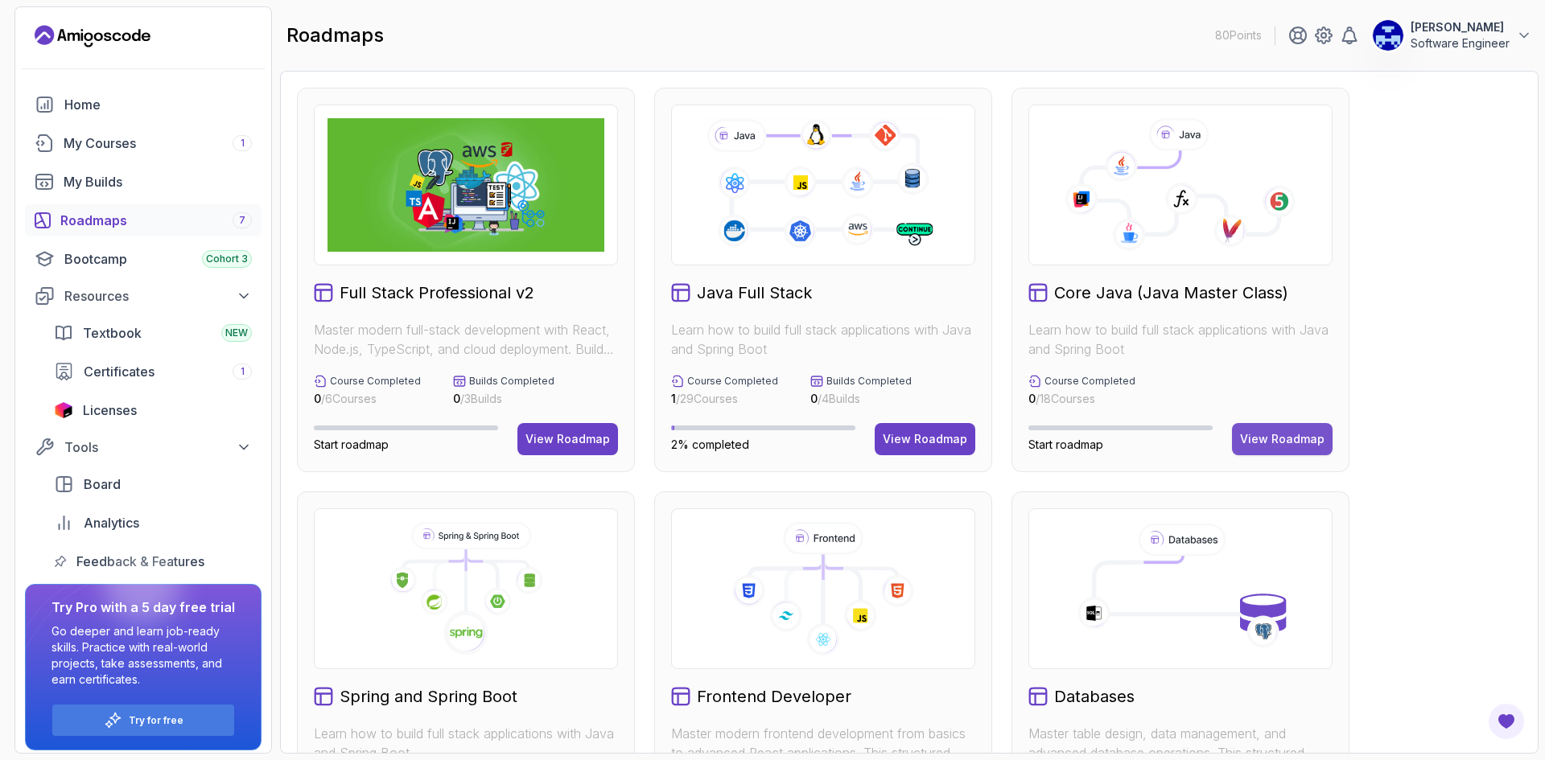
click at [1274, 445] on div "View Roadmap" at bounding box center [1282, 439] width 84 height 16
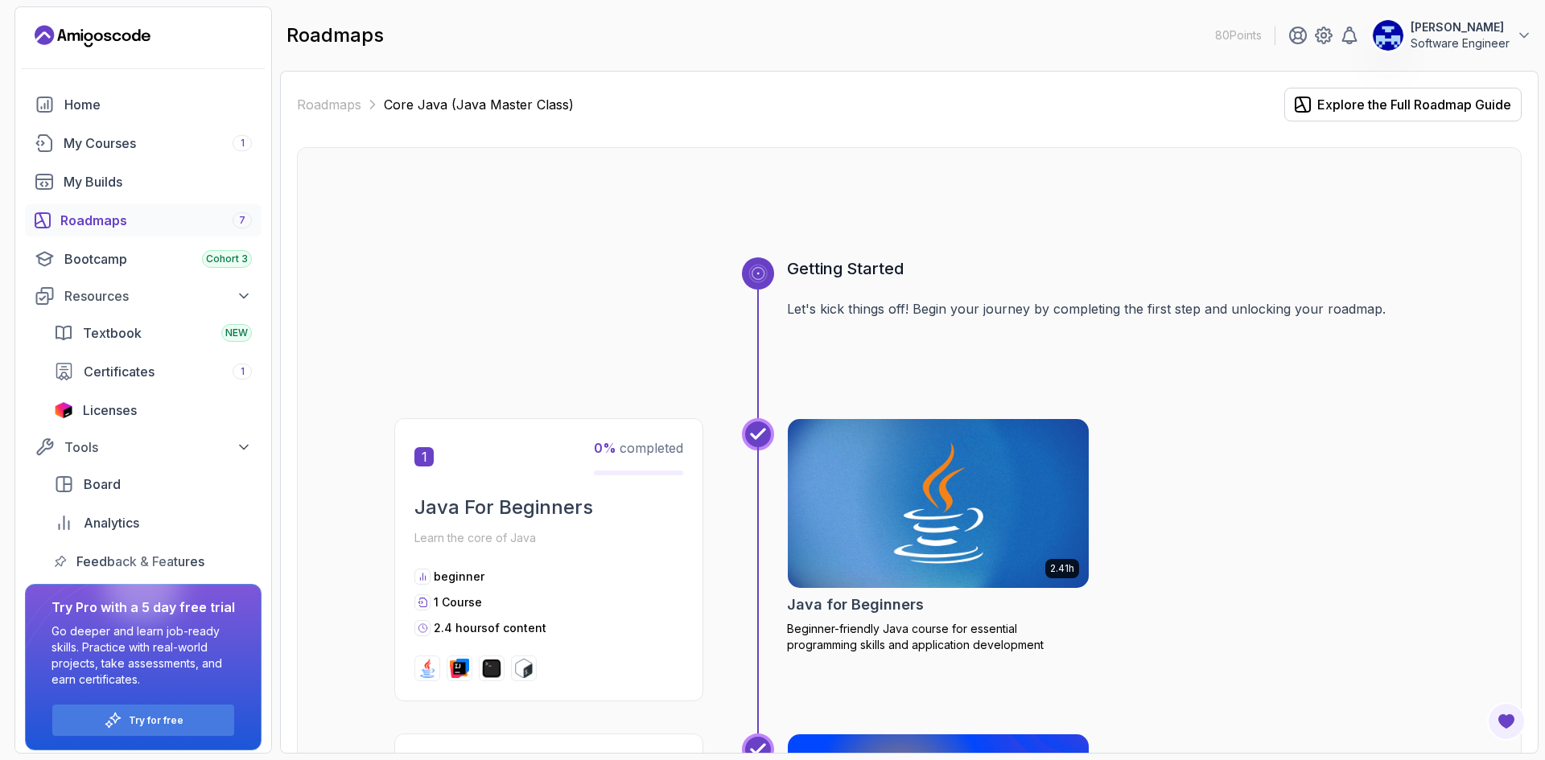
drag, startPoint x: 1250, startPoint y: 437, endPoint x: 1189, endPoint y: 154, distance: 288.9
drag, startPoint x: 1301, startPoint y: 531, endPoint x: 1253, endPoint y: 177, distance: 357.2
click at [87, 220] on div "Roadmaps 7" at bounding box center [155, 220] width 191 height 19
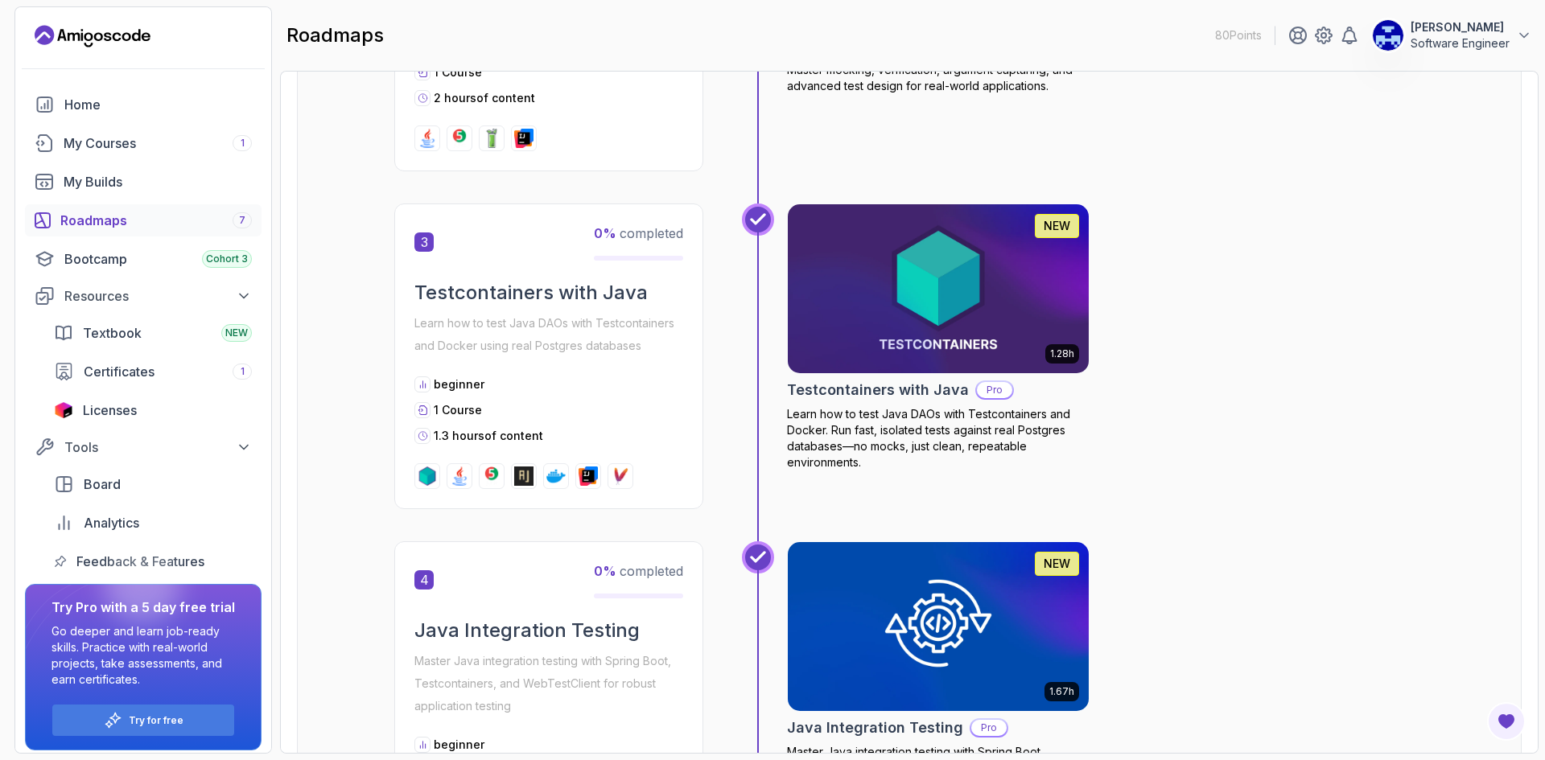
scroll to position [965, 0]
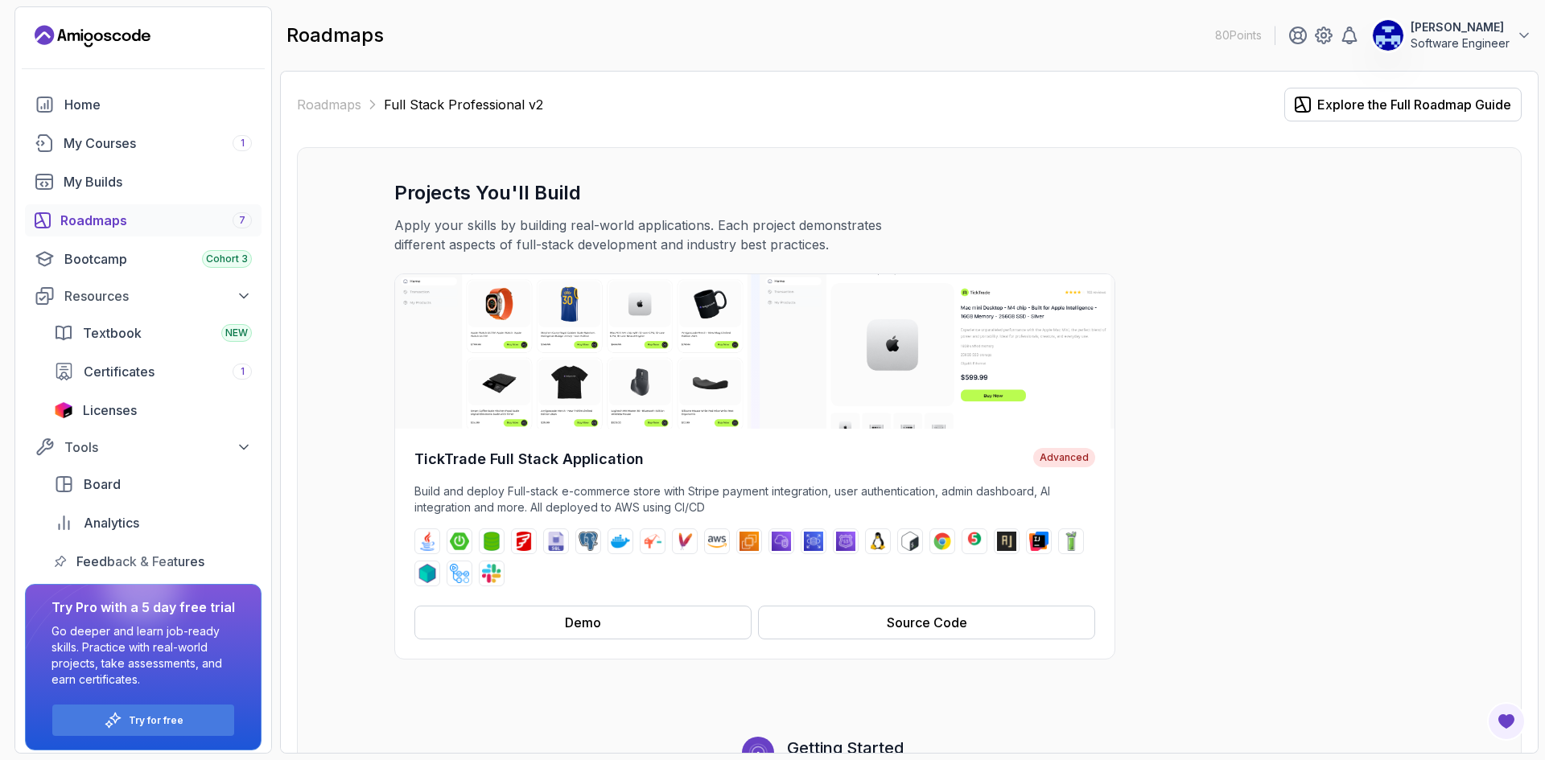
drag, startPoint x: 1054, startPoint y: 603, endPoint x: 1082, endPoint y: -12, distance: 616.1
click at [75, 97] on div "Home" at bounding box center [157, 104] width 187 height 19
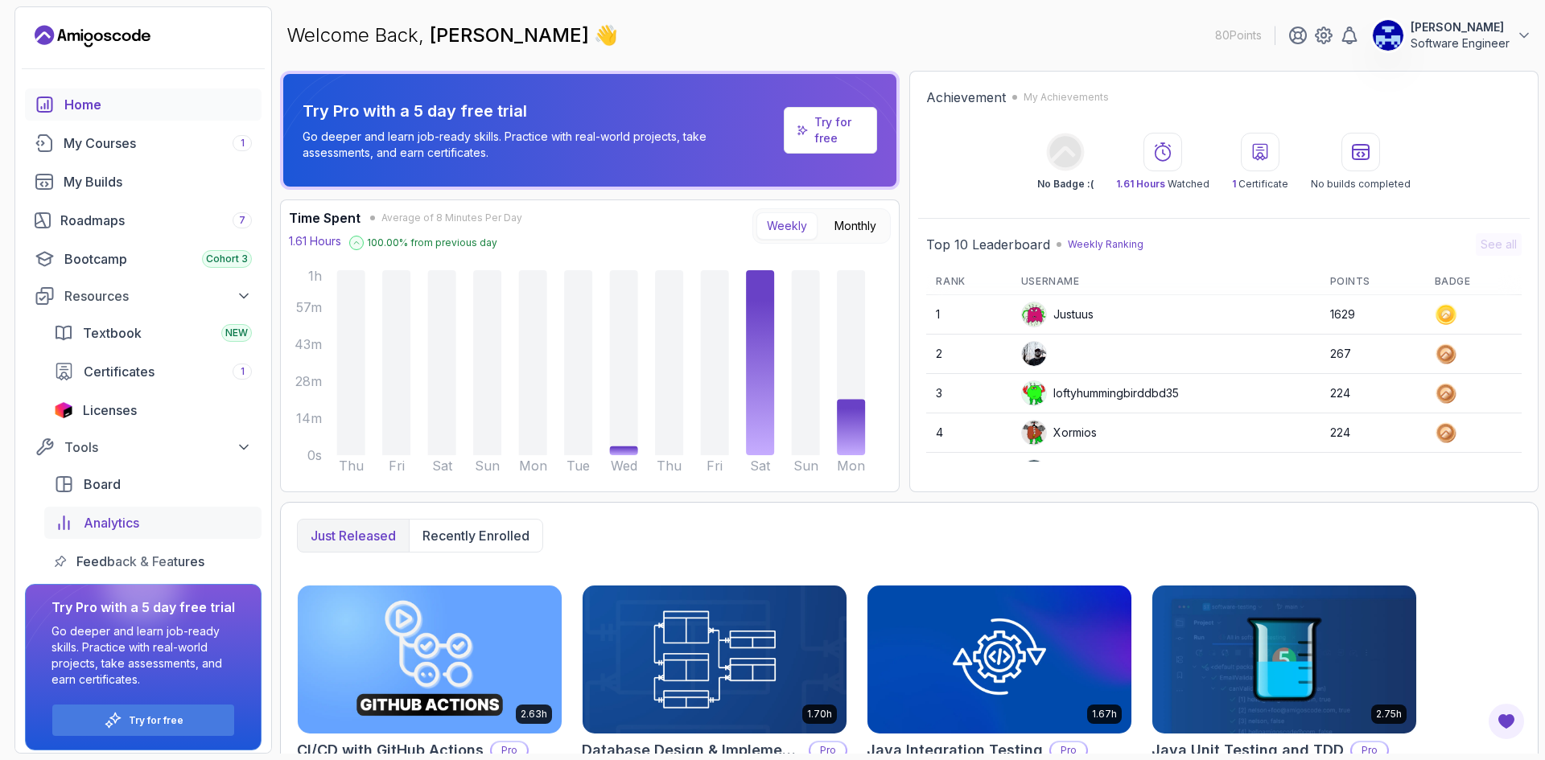
click at [109, 519] on span "Analytics" at bounding box center [112, 522] width 56 height 19
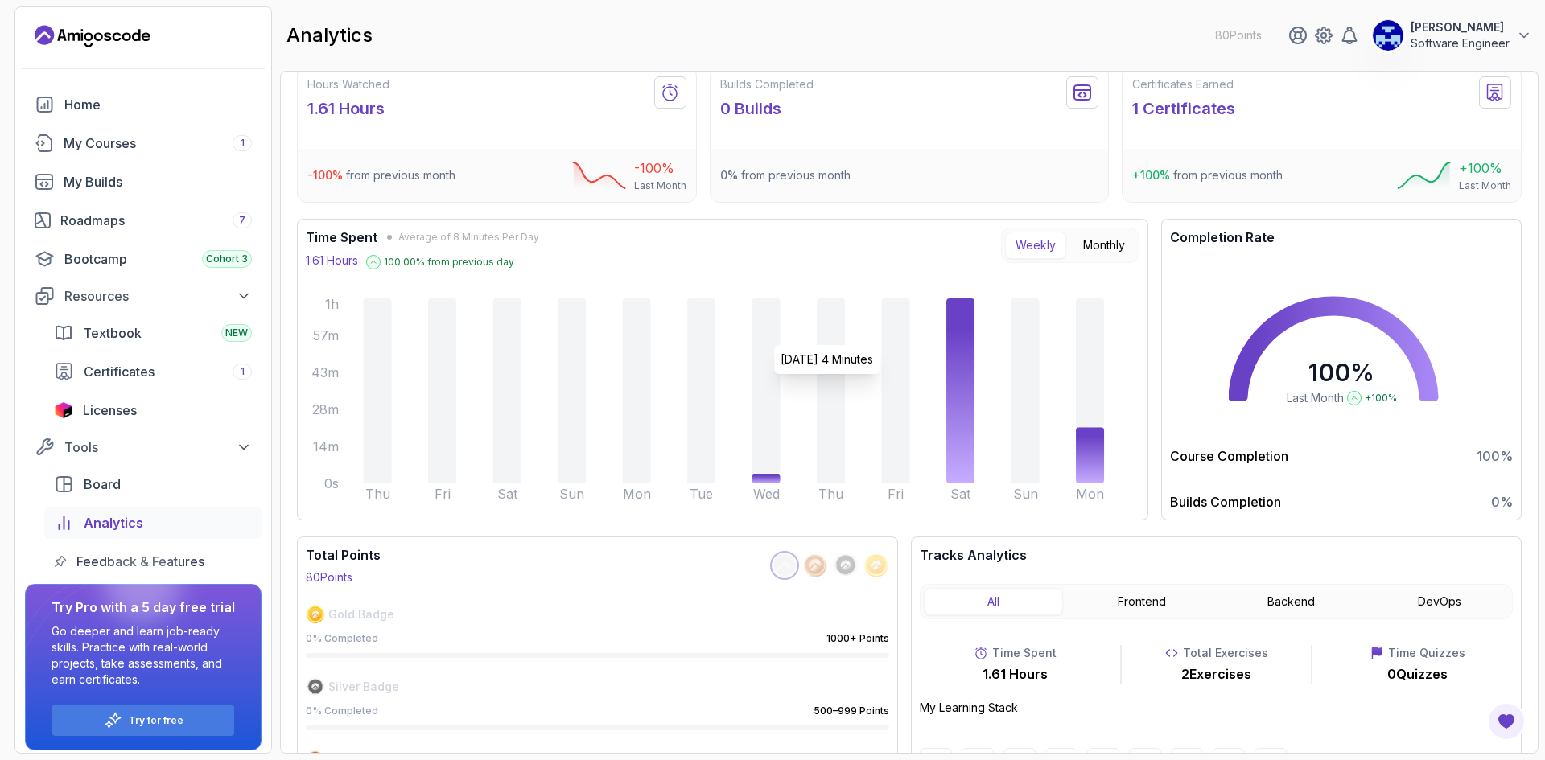
scroll to position [80, 0]
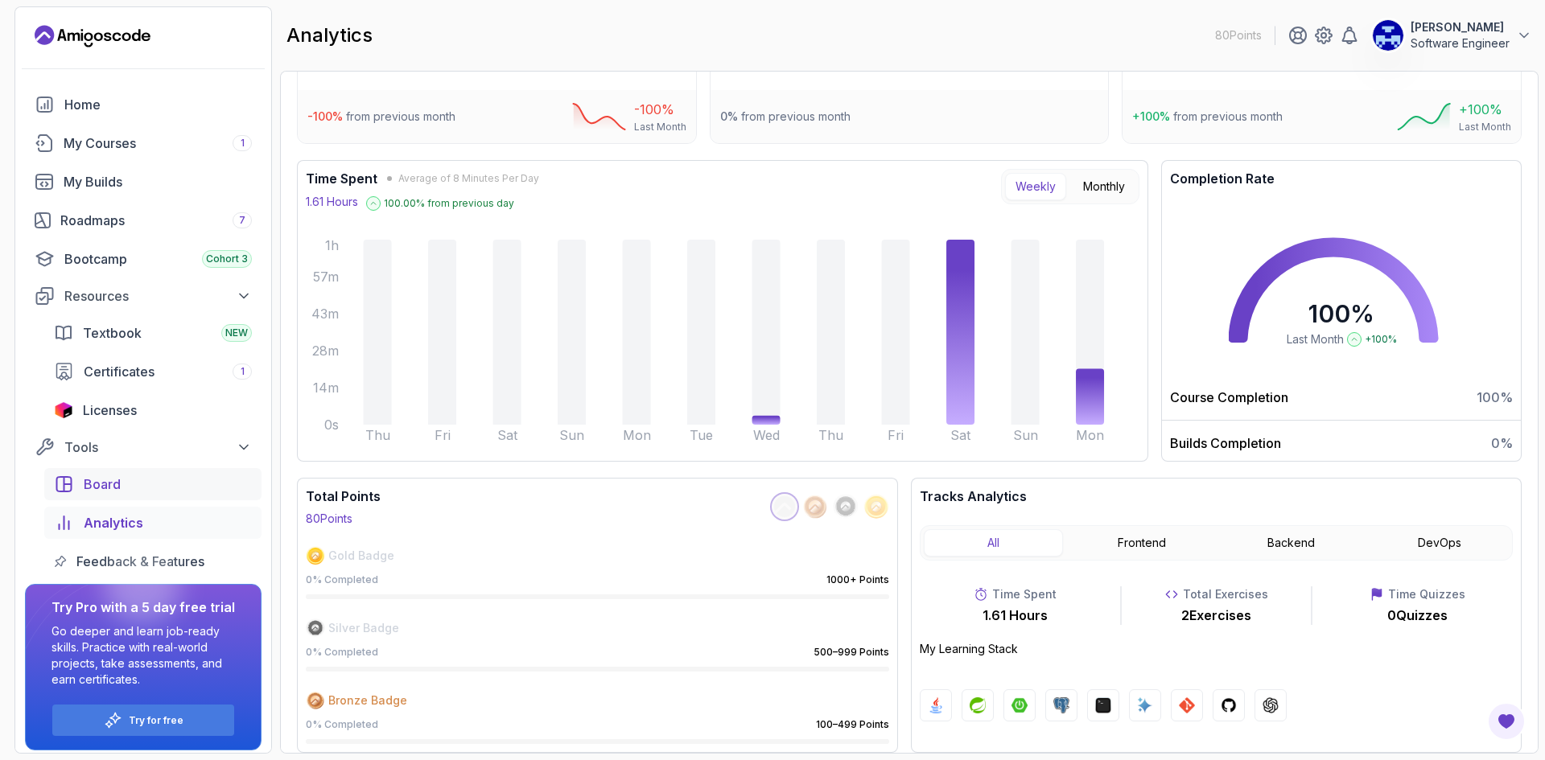
click at [126, 481] on div "Board" at bounding box center [168, 484] width 168 height 19
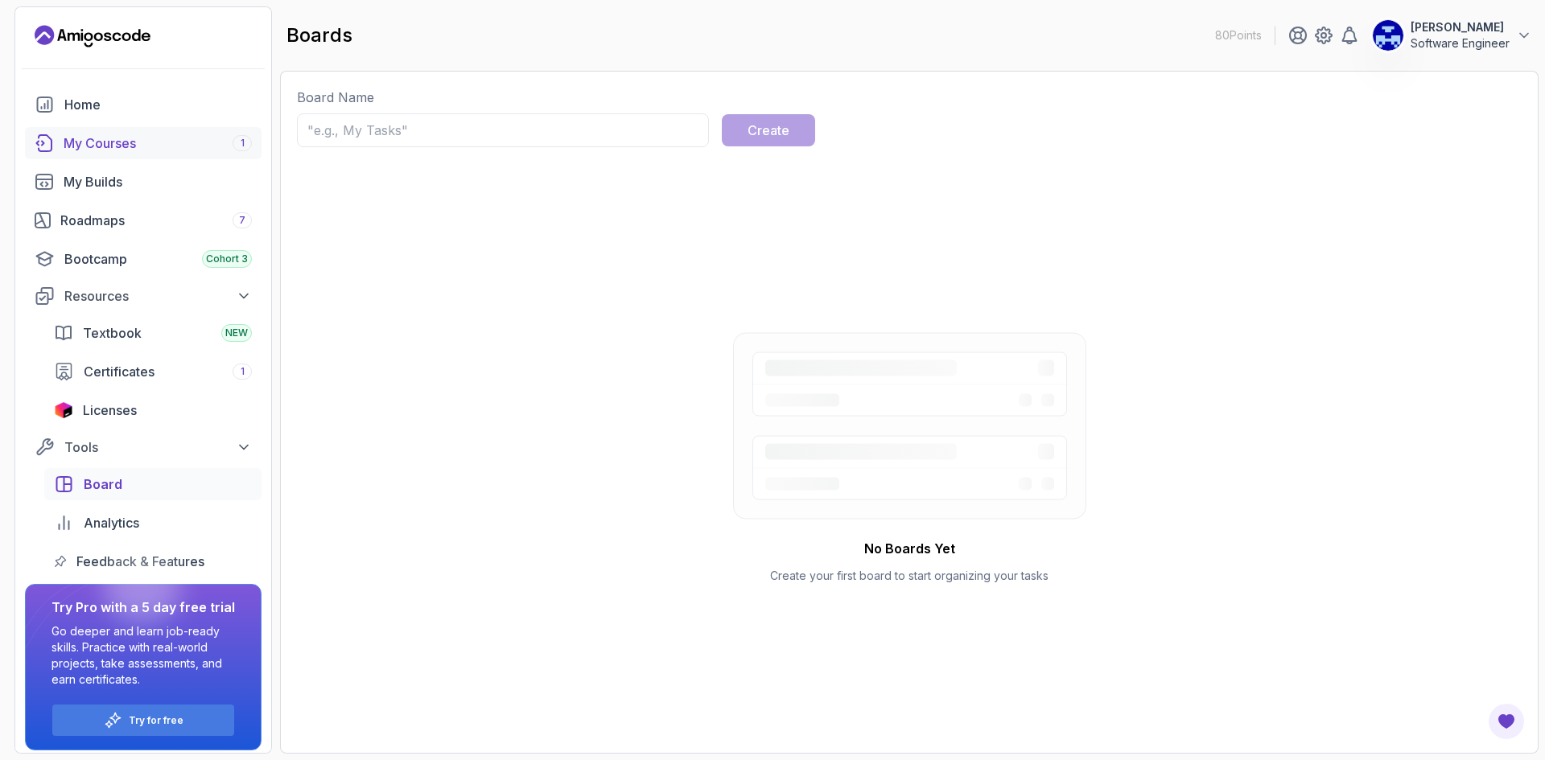
click at [118, 147] on div "My Courses 1" at bounding box center [158, 143] width 188 height 19
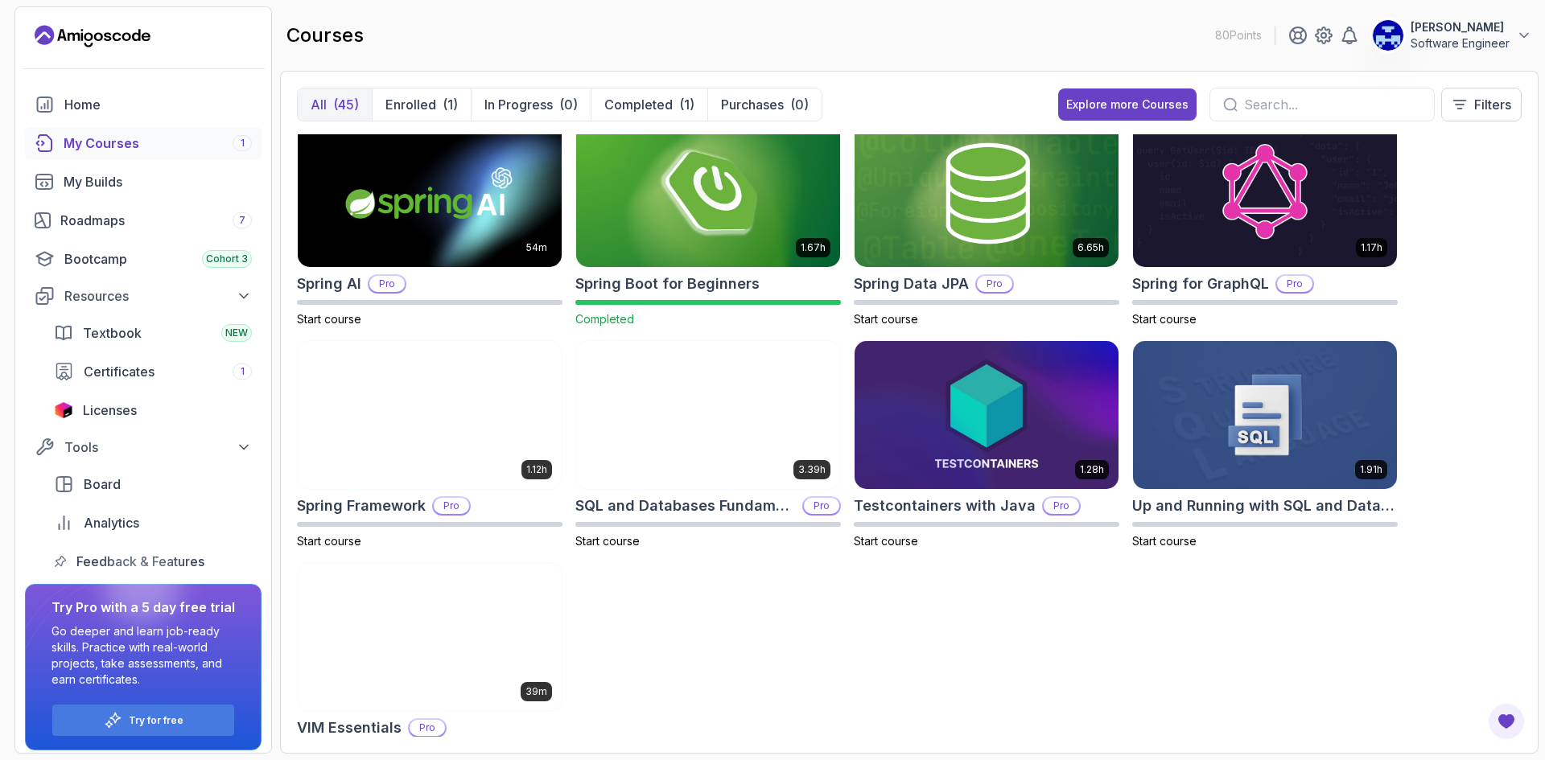
scroll to position [2065, 0]
